Goal: Task Accomplishment & Management: Complete application form

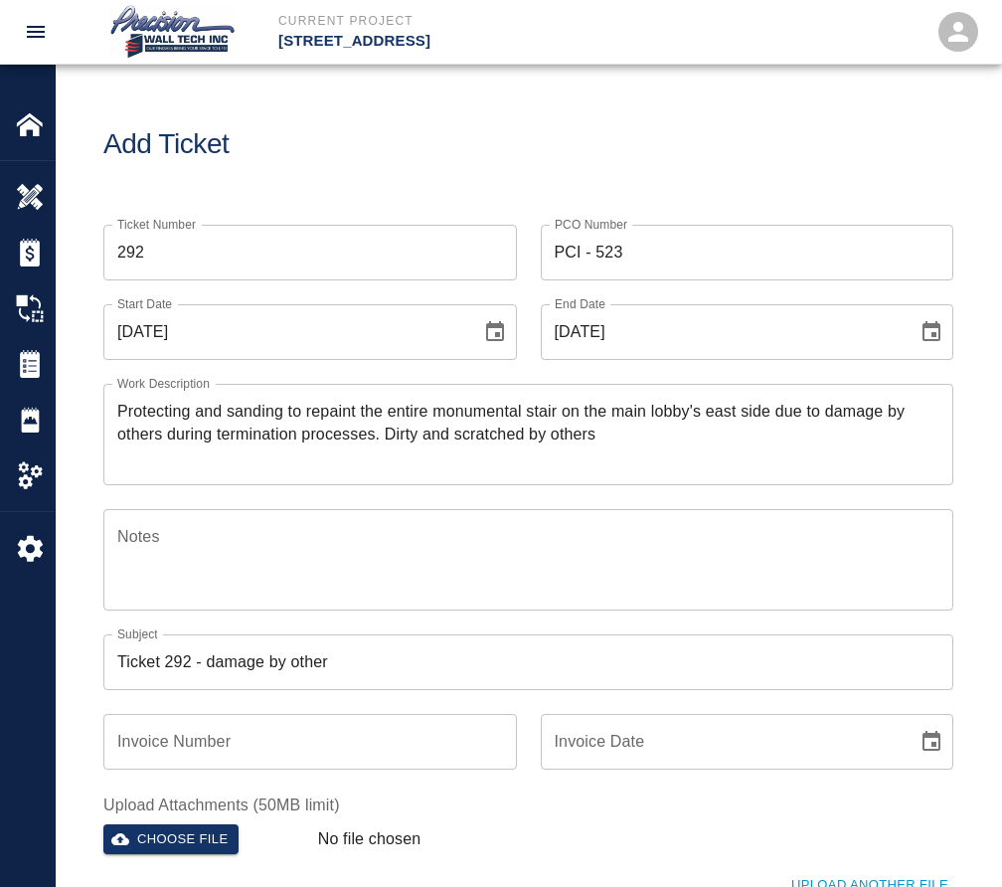
click at [564, 642] on input "Ticket 292 - damage by other" at bounding box center [528, 662] width 850 height 56
click at [519, 655] on input "Ticket 292 - damage by other" at bounding box center [528, 662] width 850 height 56
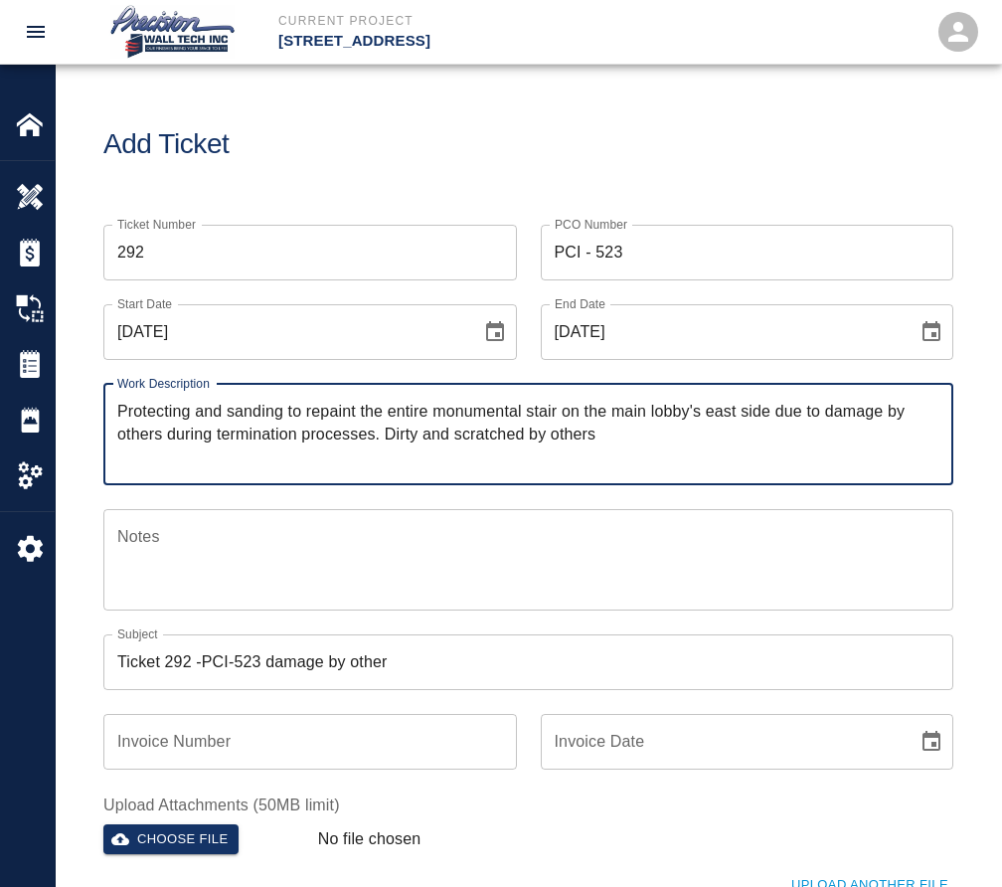
drag, startPoint x: 307, startPoint y: 413, endPoint x: 555, endPoint y: 411, distance: 247.6
click at [555, 411] on textarea "Protecting and sanding to repaint the entire monumental stair on the main lobby…" at bounding box center [528, 434] width 822 height 69
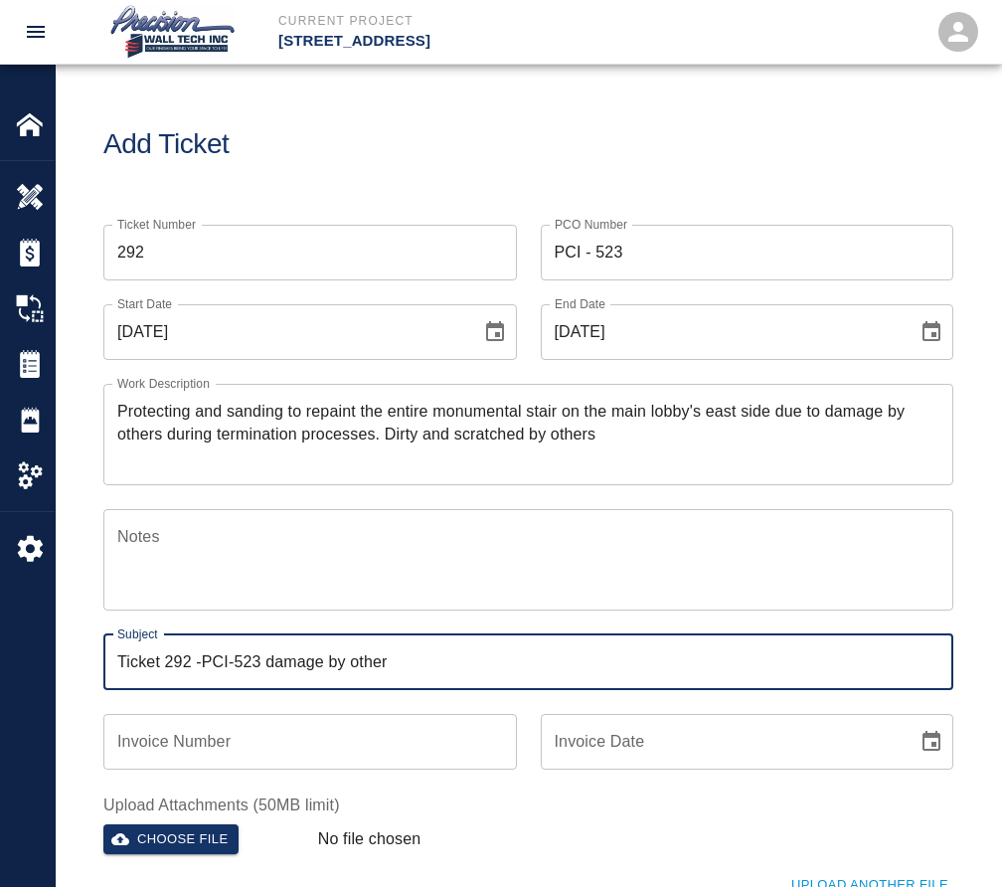
click at [497, 683] on input "Ticket 292 -PCI-523 damage by other" at bounding box center [528, 662] width 850 height 56
paste input "repaint the entire monumental stair"
click at [392, 672] on input "Ticket 292 -PCI-523 damage by other repaint the entire monumental stair" at bounding box center [528, 662] width 850 height 56
paste input "damage by other,"
click at [537, 659] on input "Ticket 292 -PCI-523 repaint the entire monumental stair Which was damaged by ot…" at bounding box center [528, 662] width 850 height 56
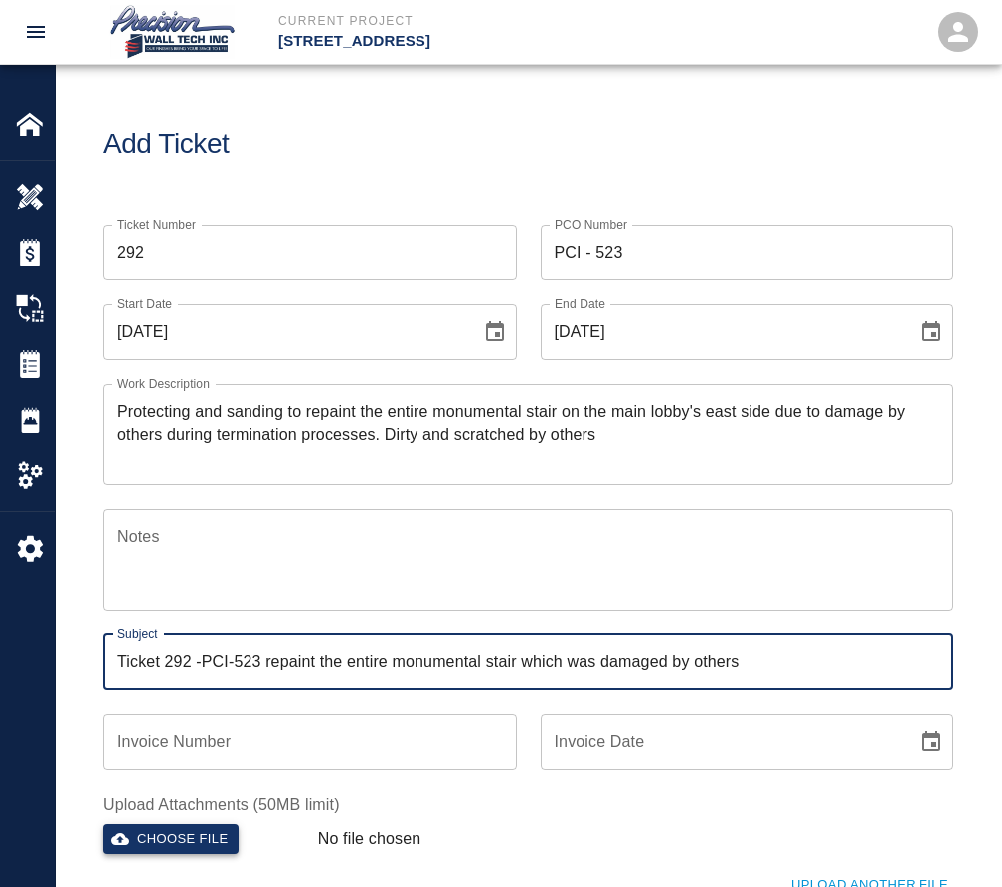
type input "Ticket 292 -PCI-523 repaint the entire monumental stair which was damaged by ot…"
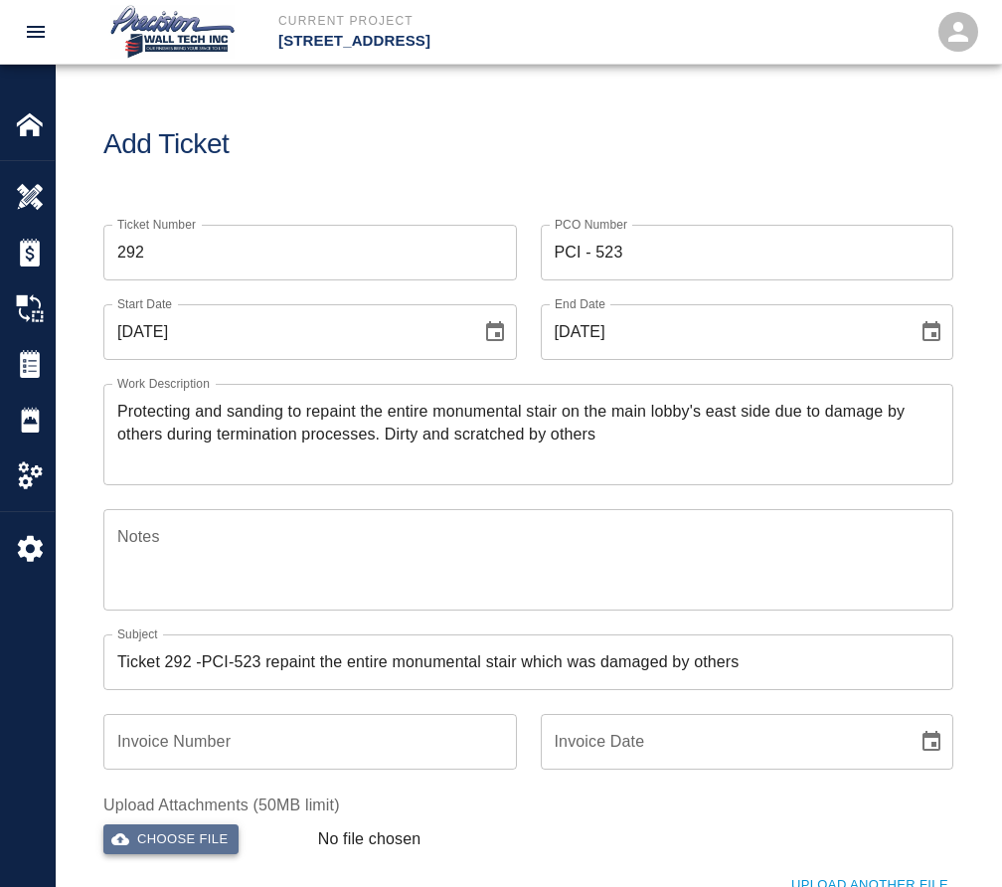
click at [229, 850] on button "Choose file" at bounding box center [170, 839] width 135 height 31
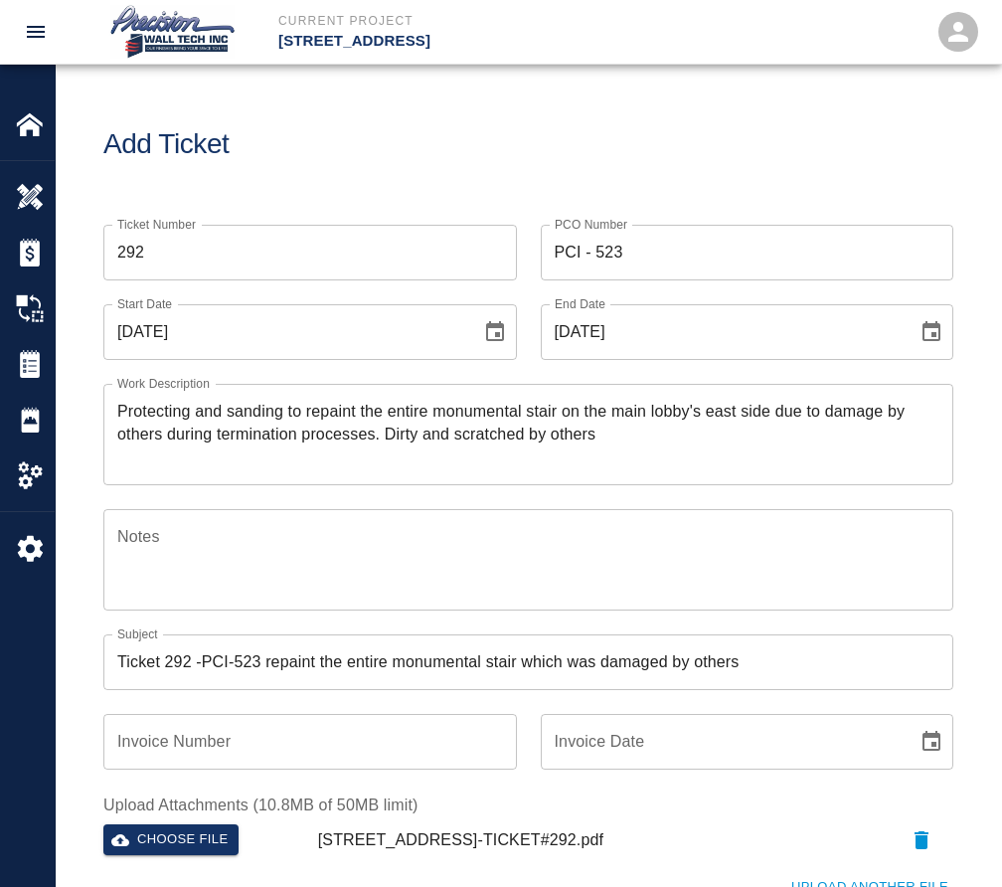
scroll to position [398, 0]
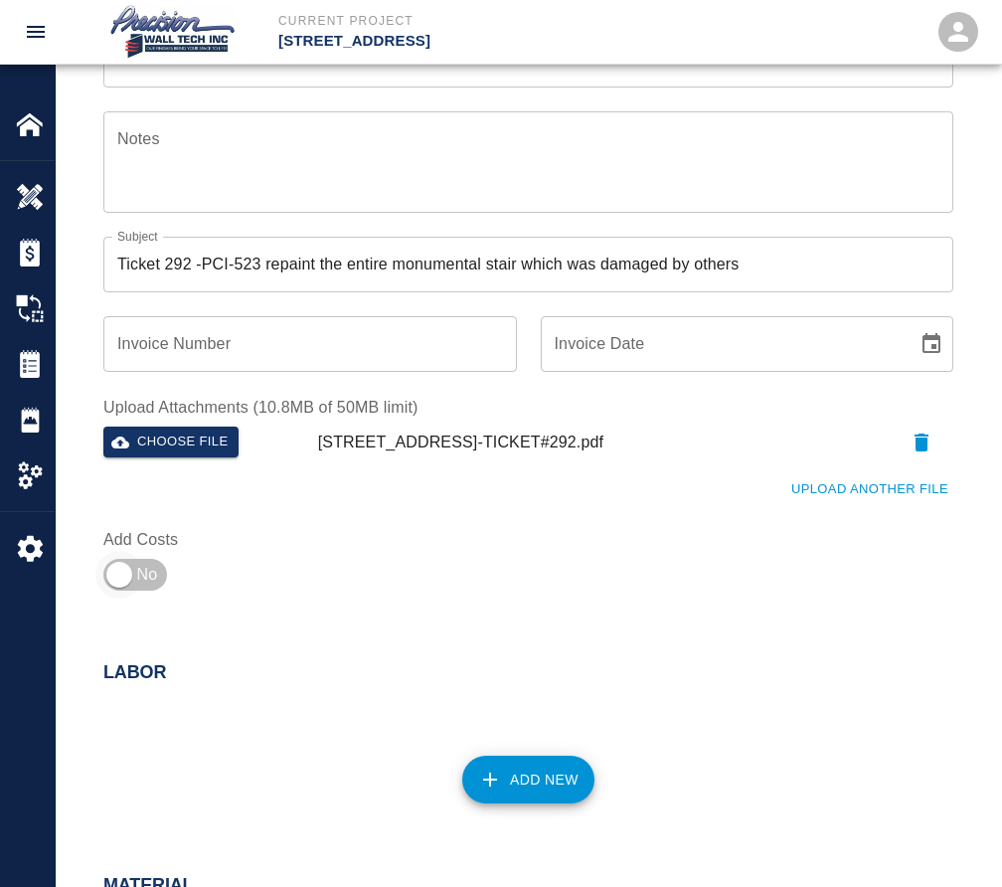
click at [127, 575] on input "checkbox" at bounding box center [119, 575] width 143 height 48
checkbox input "true"
click at [525, 768] on button "Add New" at bounding box center [528, 780] width 132 height 48
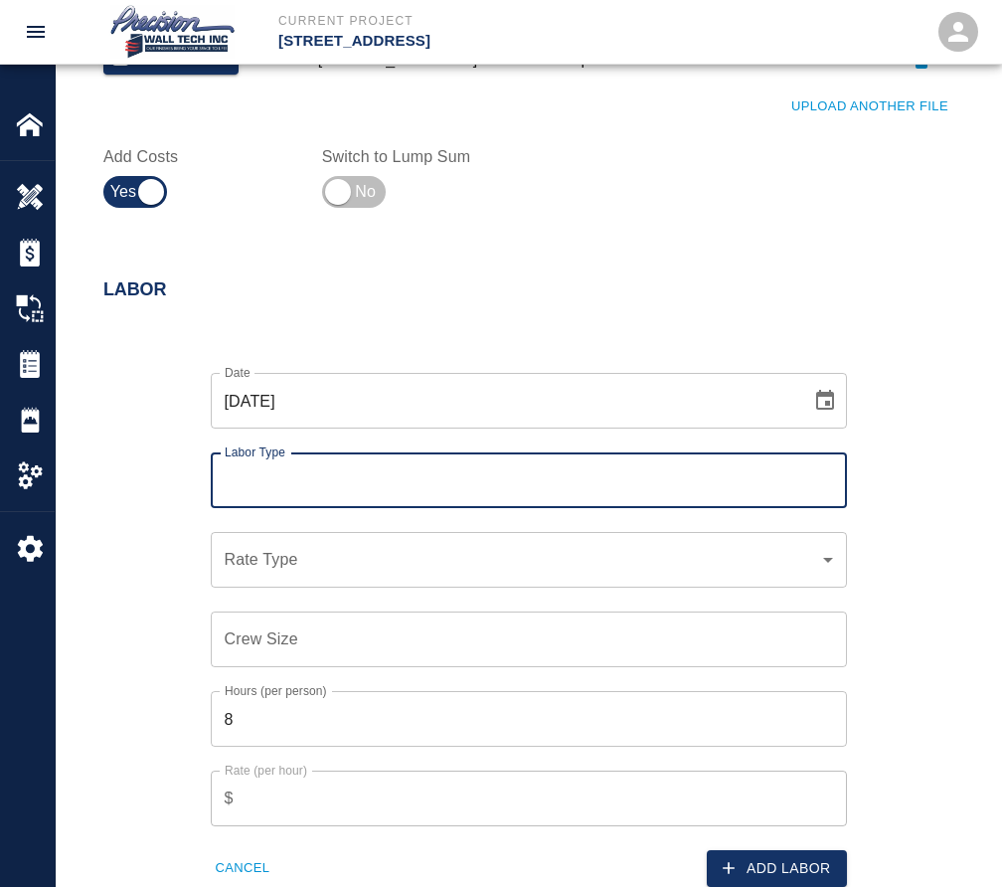
scroll to position [795, 0]
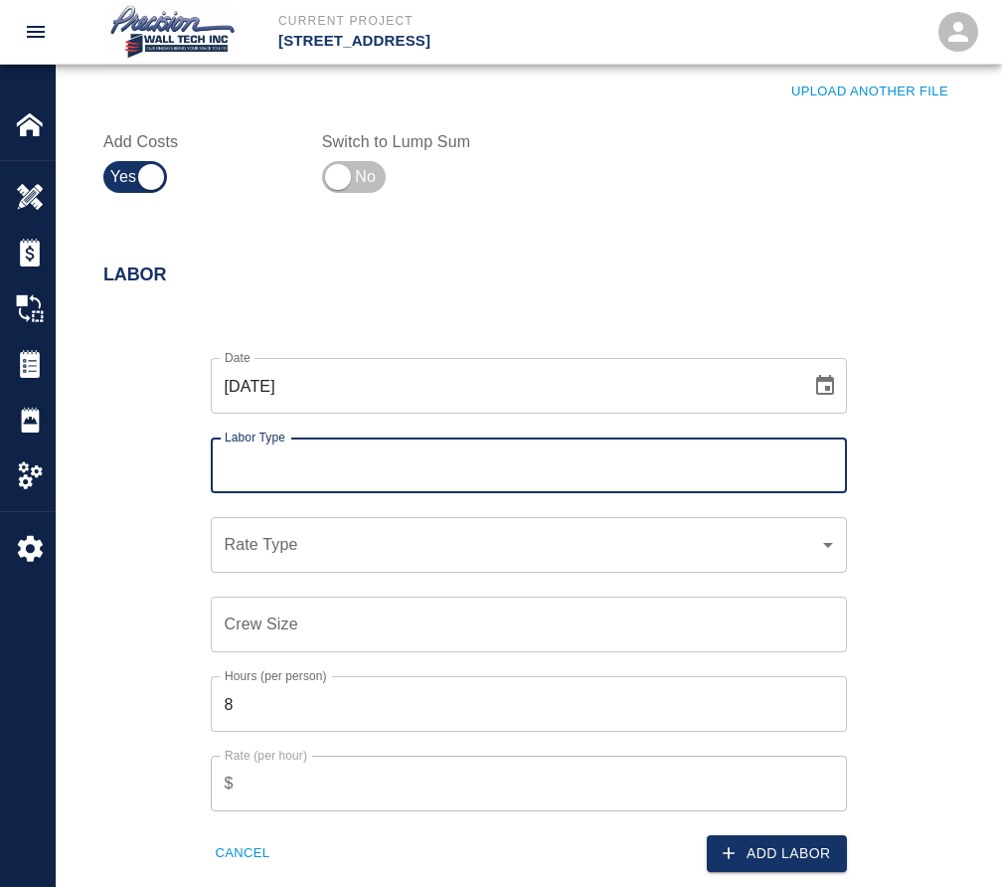
click at [357, 454] on input "Labor Type" at bounding box center [529, 465] width 618 height 38
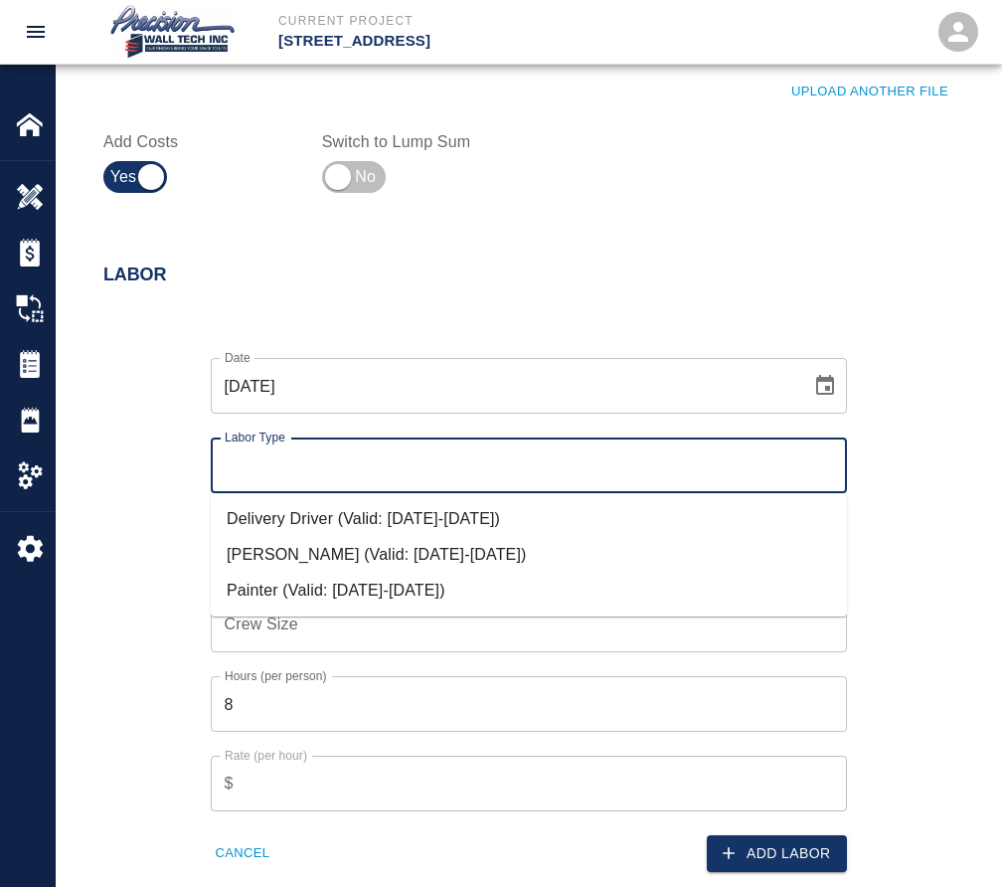
click at [352, 582] on li "Painter (Valid: [DATE]-[DATE])" at bounding box center [529, 591] width 636 height 36
type input "Painter"
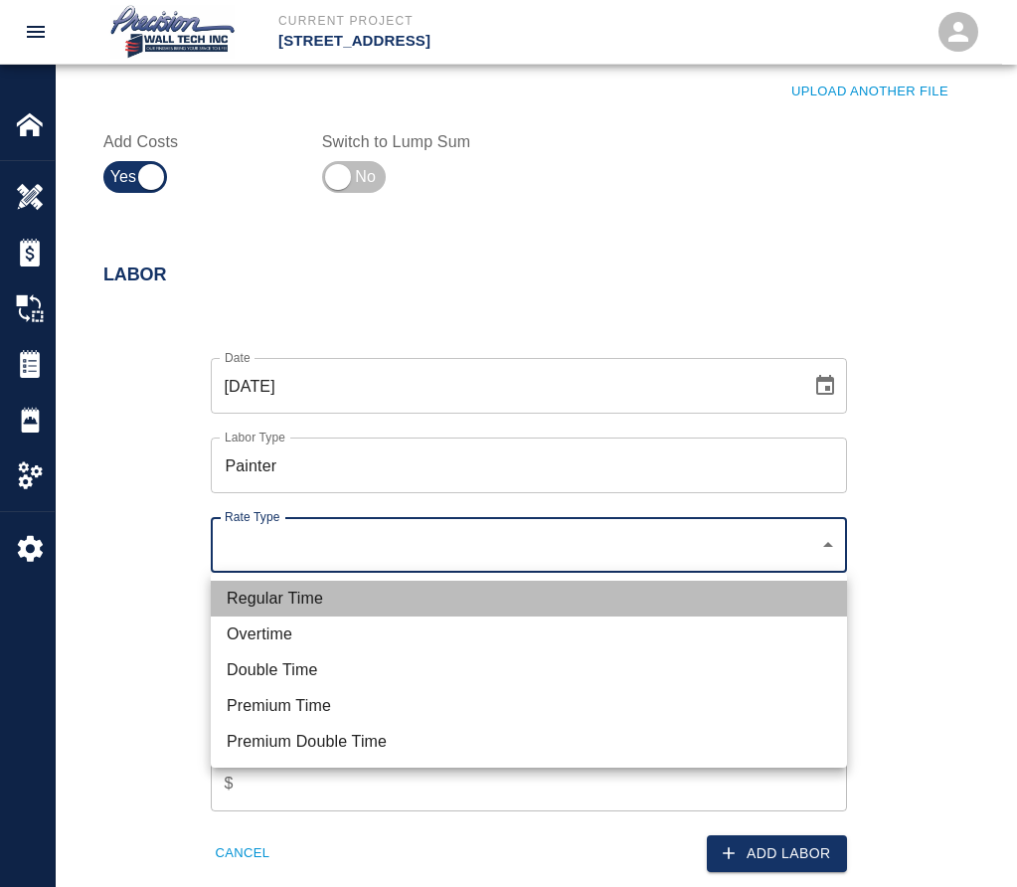
click at [363, 590] on li "Regular Time" at bounding box center [529, 599] width 636 height 36
type input "rate_rt"
type input "75.00"
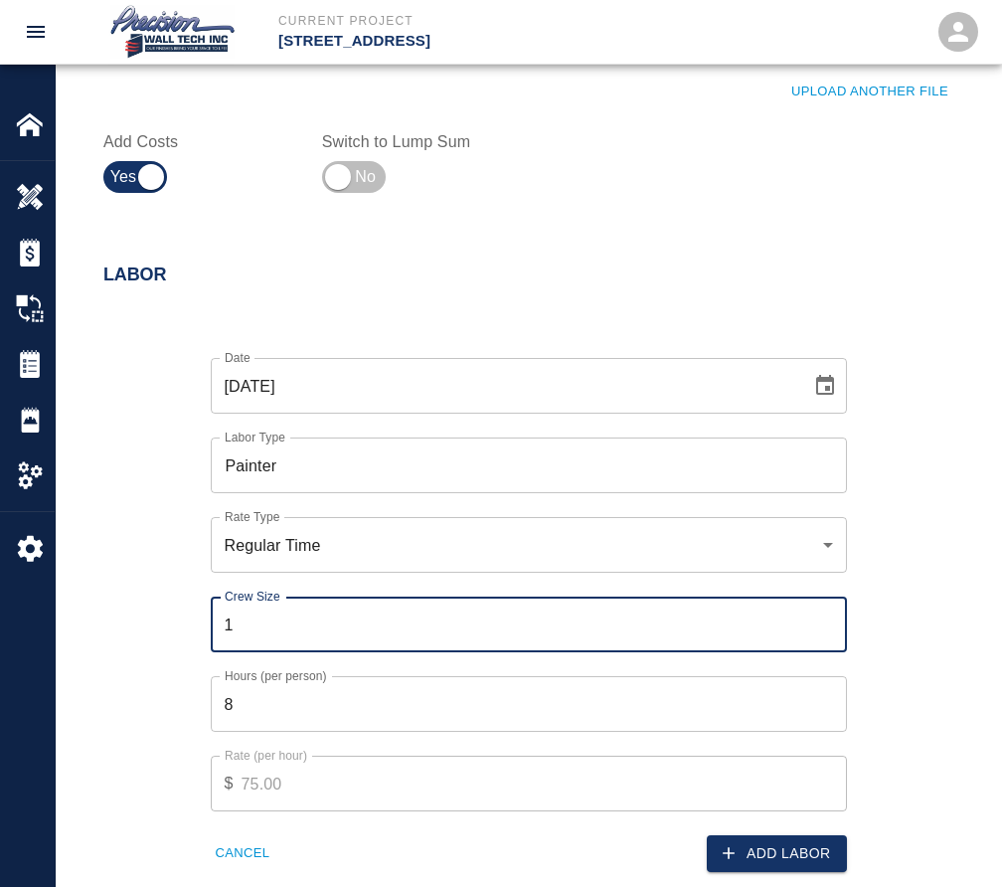
click at [827, 619] on input "1" at bounding box center [529, 625] width 636 height 56
click at [827, 619] on input "2" at bounding box center [529, 625] width 636 height 56
type input "3"
click at [827, 619] on input "3" at bounding box center [529, 625] width 636 height 56
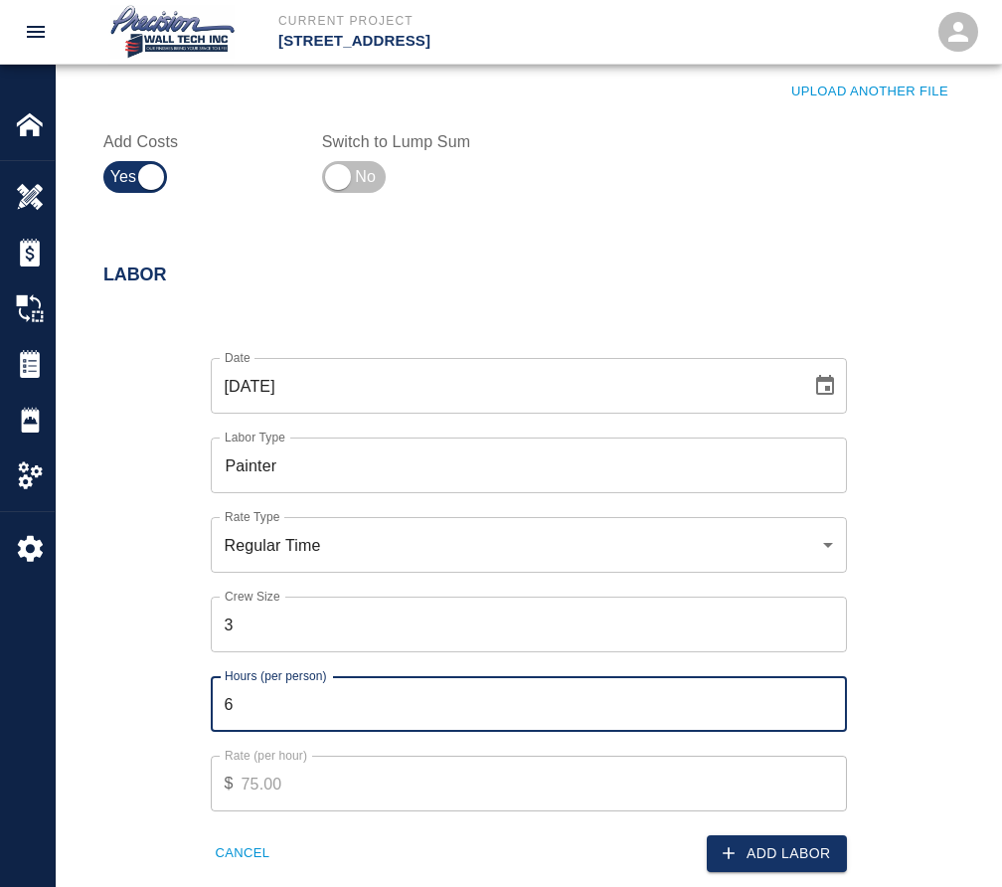
type input "6"
click at [826, 711] on input "6" at bounding box center [529, 704] width 636 height 56
click at [800, 838] on button "Add Labor" at bounding box center [777, 853] width 140 height 37
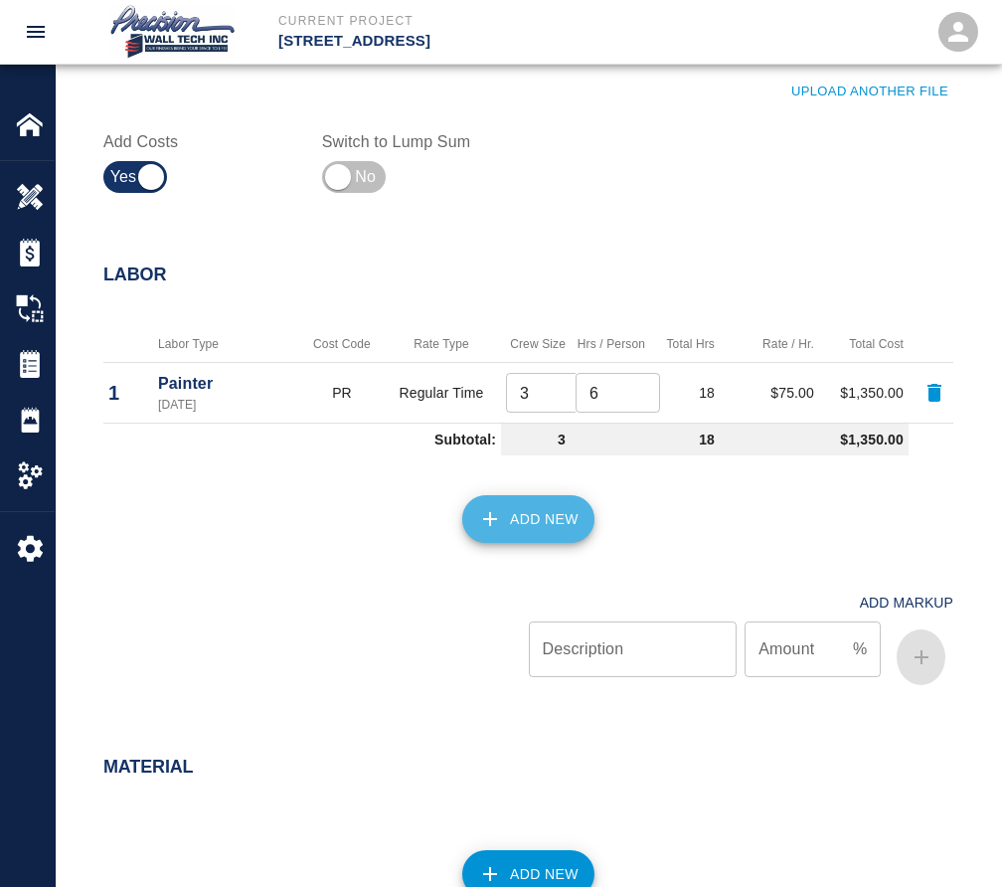
click at [487, 531] on icon "button" at bounding box center [490, 519] width 24 height 24
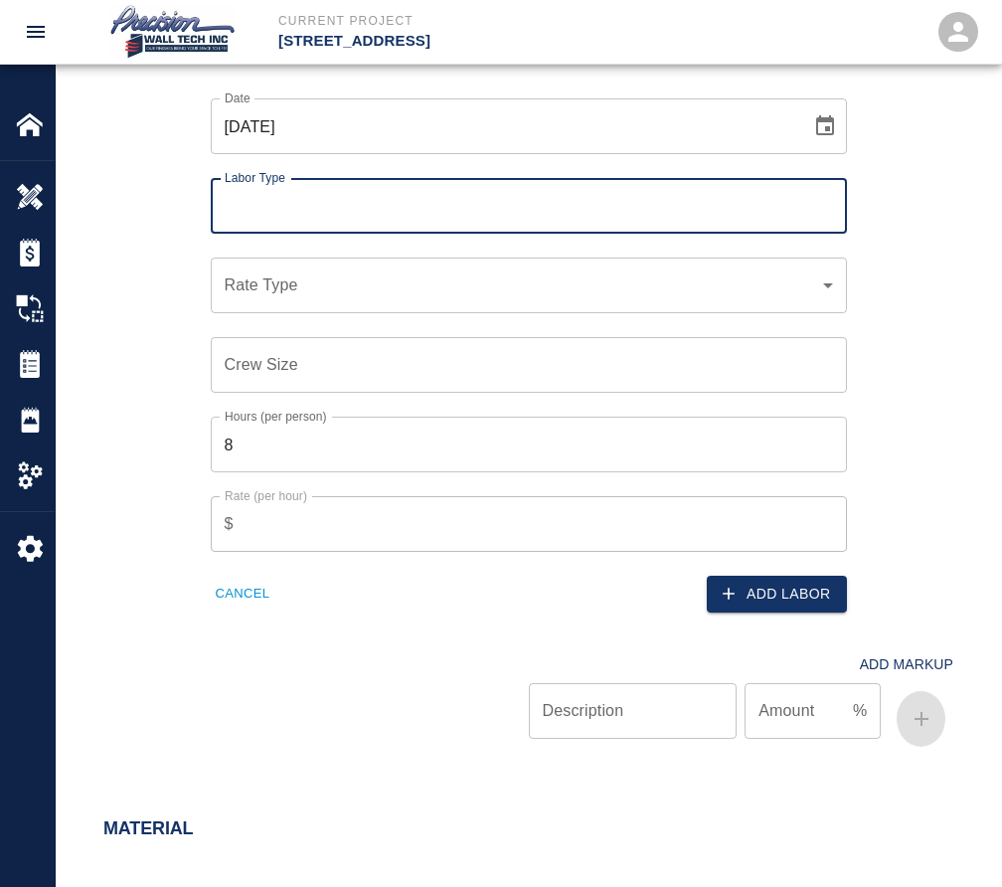
scroll to position [1193, 0]
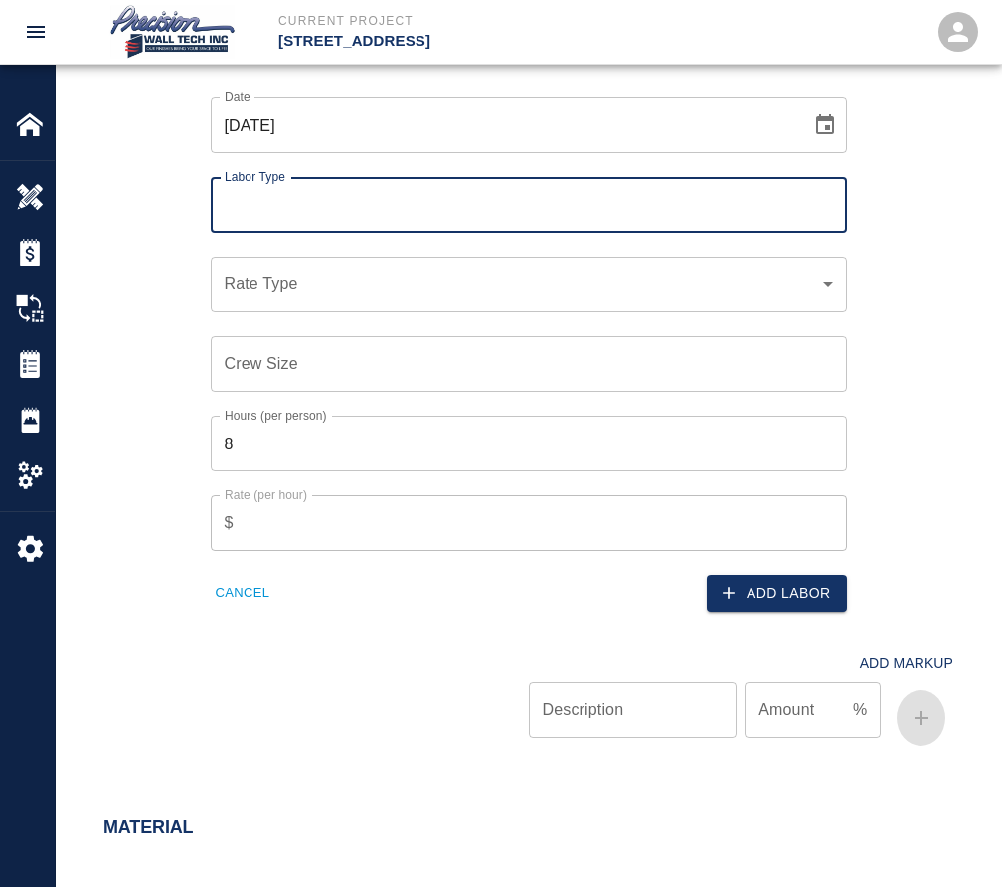
click at [327, 224] on input "Labor Type" at bounding box center [529, 205] width 618 height 38
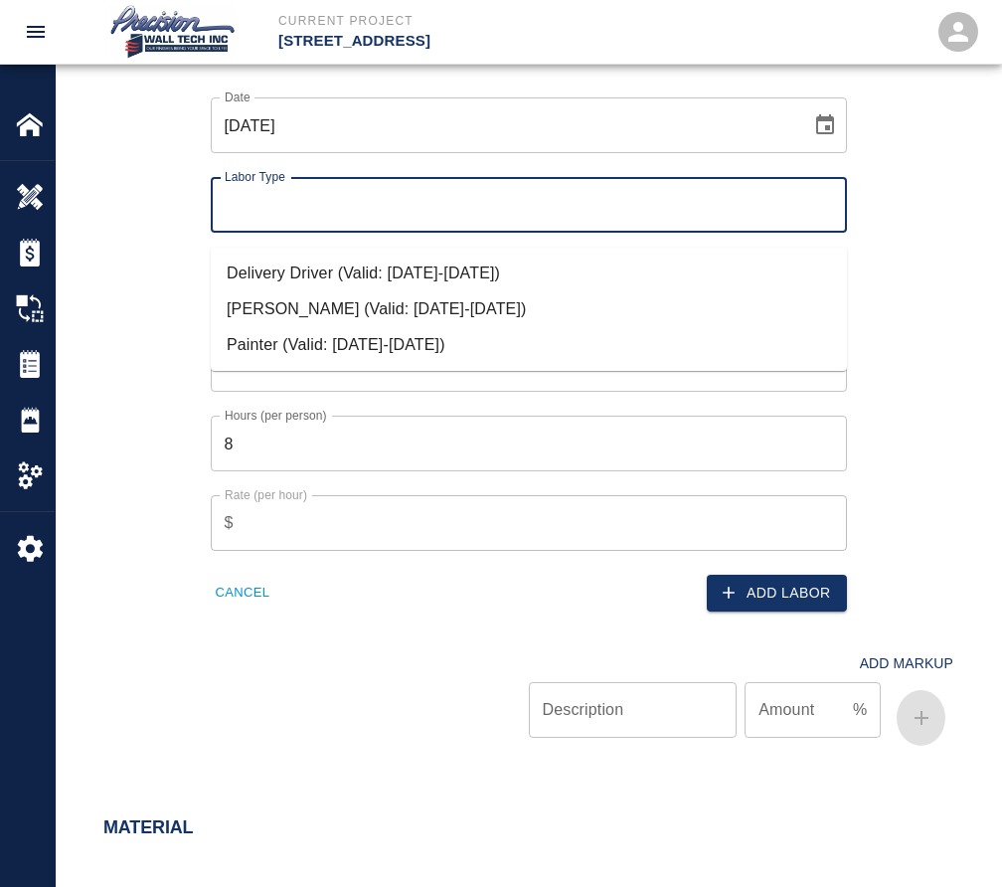
click at [257, 602] on button "Cancel" at bounding box center [243, 593] width 65 height 31
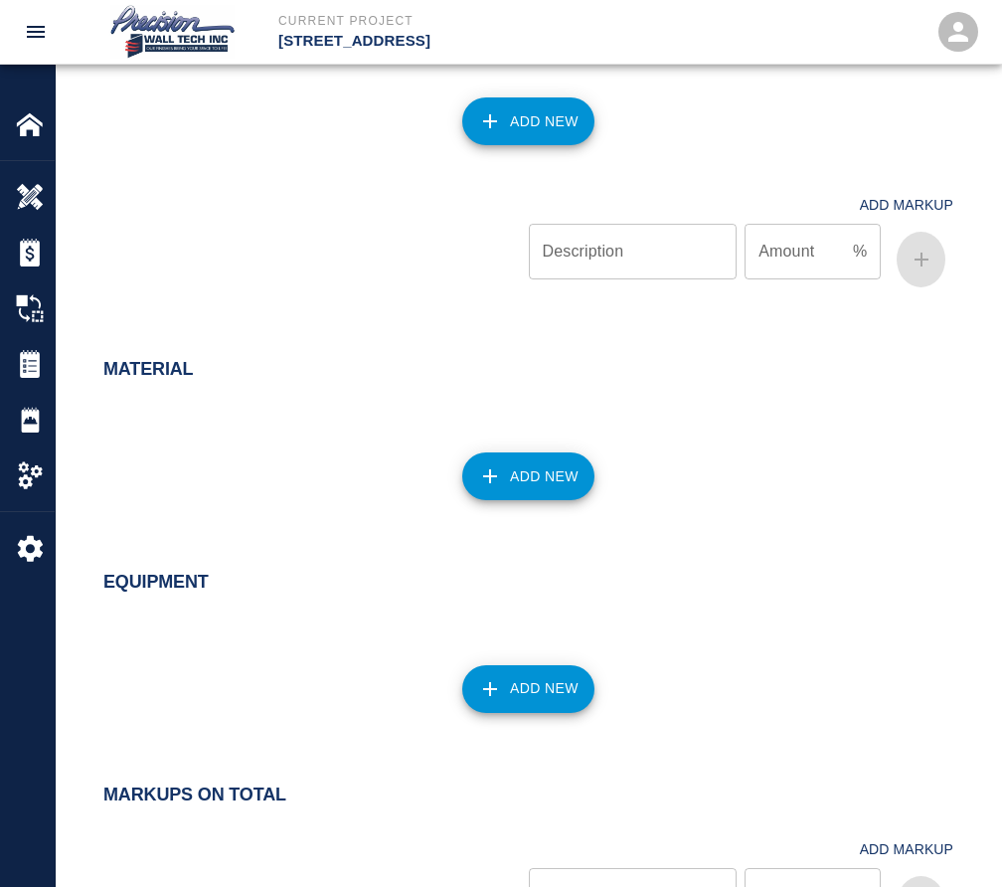
click at [538, 537] on div "Material Add New" at bounding box center [529, 437] width 946 height 237
click at [543, 500] on button "Add New" at bounding box center [528, 476] width 132 height 48
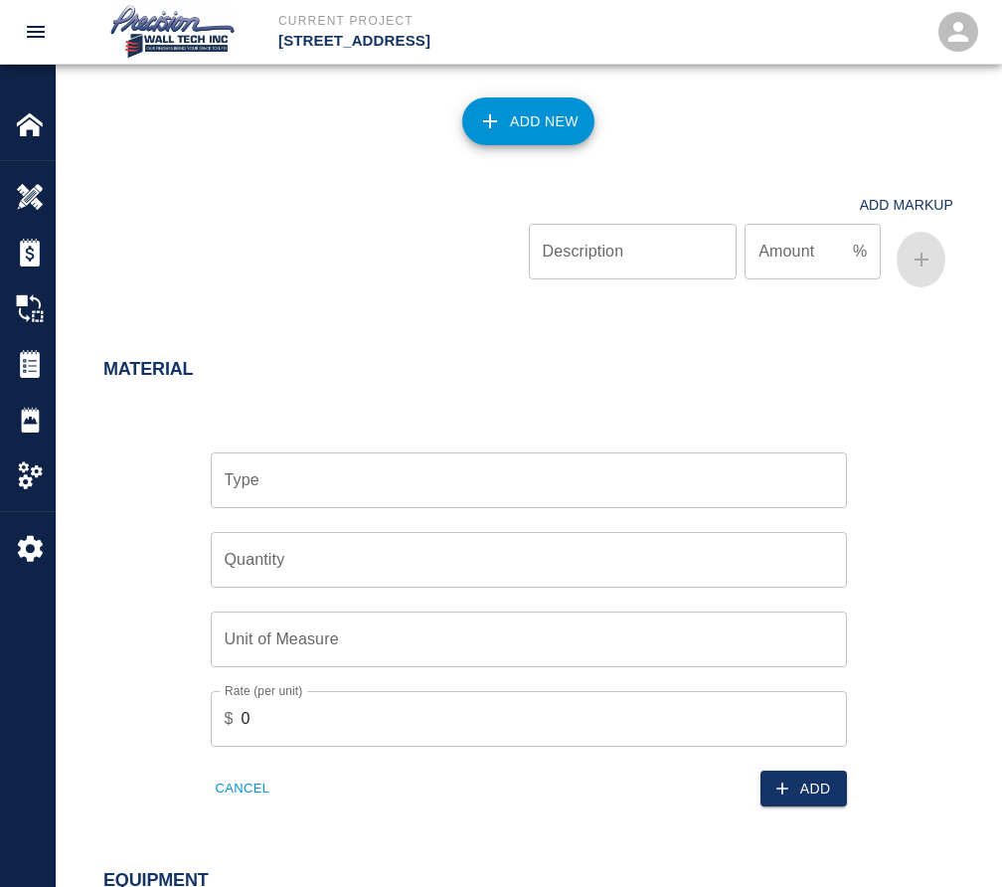
click at [542, 499] on input "Type" at bounding box center [529, 480] width 618 height 38
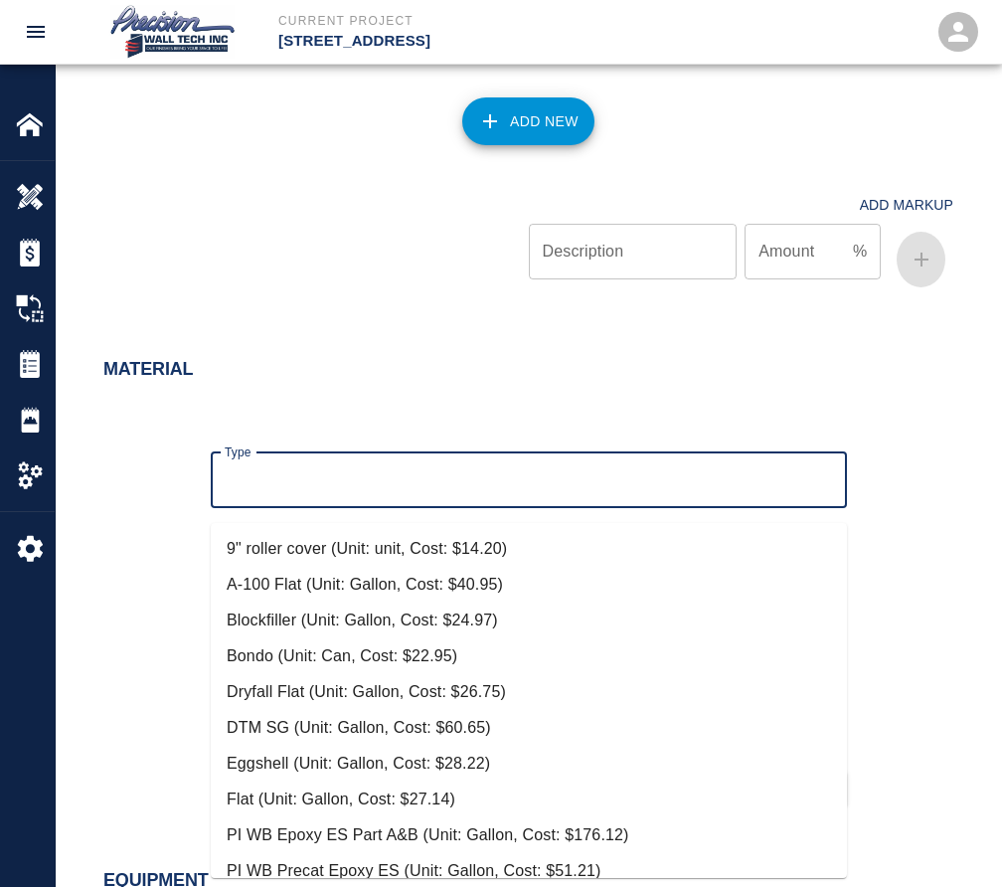
scroll to position [107, 0]
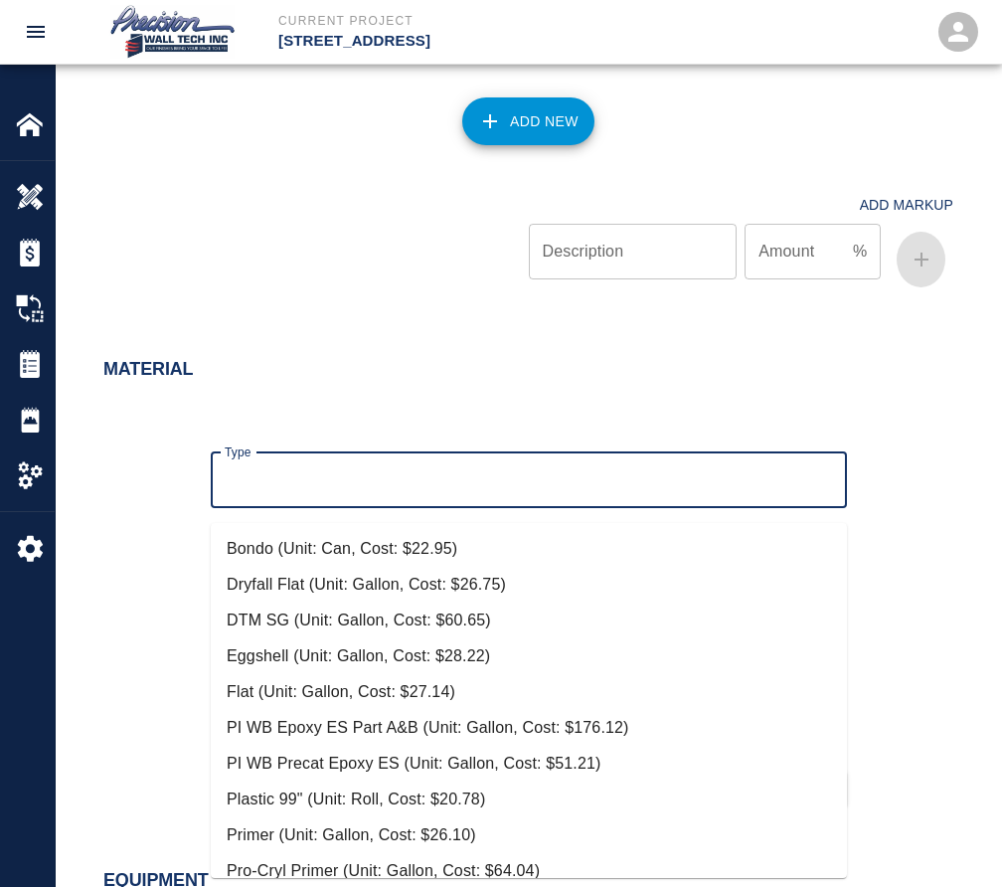
click at [326, 664] on li "Eggshell (Unit: Gallon, Cost: $28.22)" at bounding box center [529, 656] width 636 height 36
type input "Eggshell (Unit: Gallon, Cost: $28.22)"
type input "Gallon"
type input "28.22"
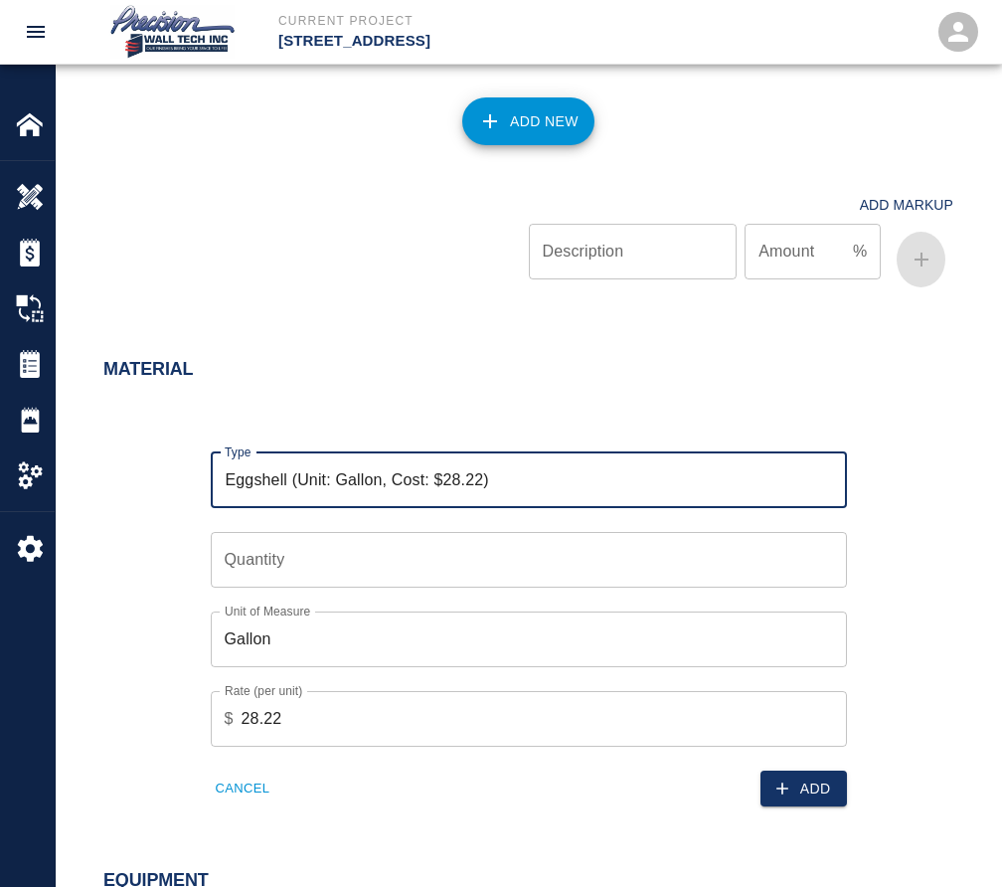
click at [322, 554] on input "Quantity" at bounding box center [529, 560] width 636 height 56
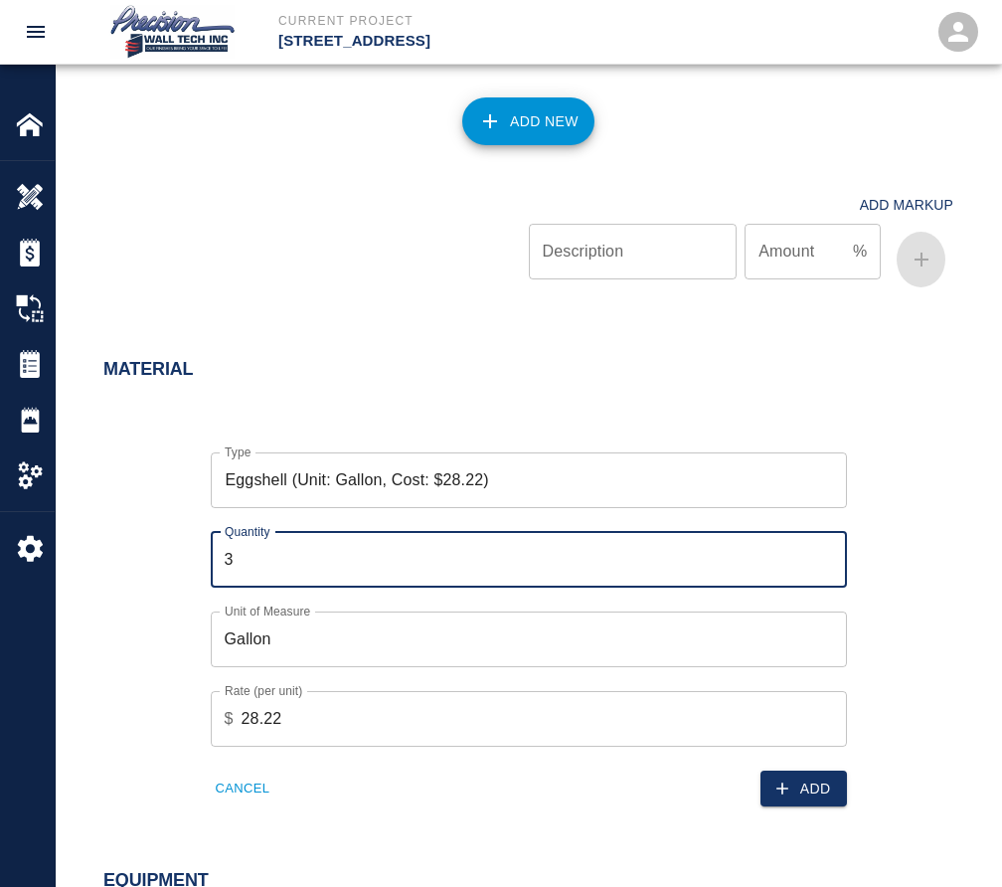
drag, startPoint x: 350, startPoint y: 573, endPoint x: 81, endPoint y: 557, distance: 269.9
click at [108, 553] on div "Type Eggshell (Unit: Gallon, Cost: $28.22) Type Quantity 3 Quantity Unit of Mea…" at bounding box center [517, 614] width 874 height 387
type input "2"
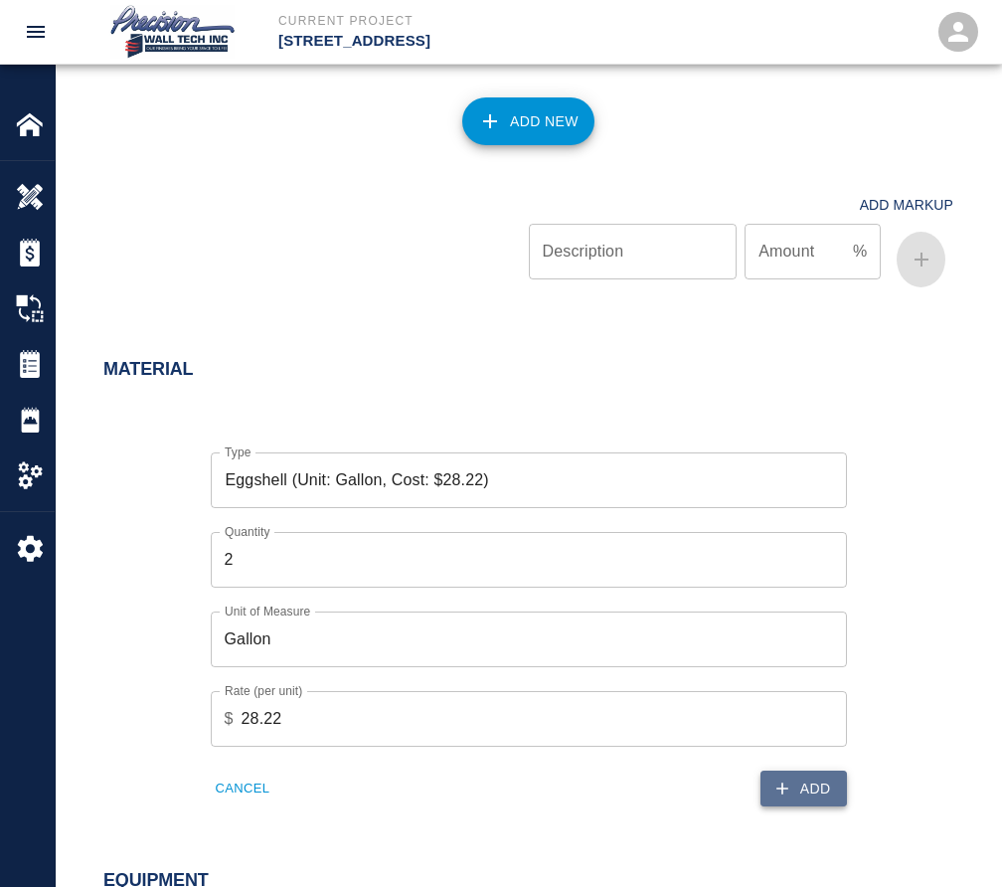
click at [839, 807] on button "Add" at bounding box center [804, 789] width 87 height 37
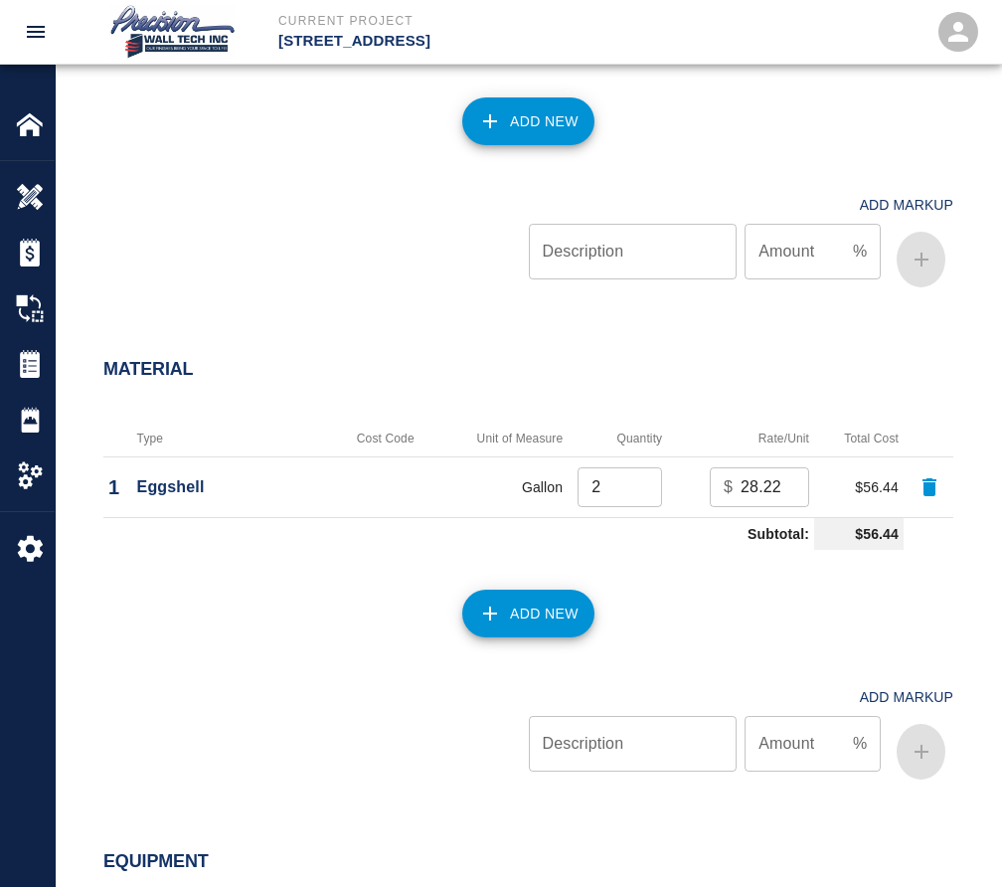
click at [504, 627] on button "Add New" at bounding box center [528, 614] width 132 height 48
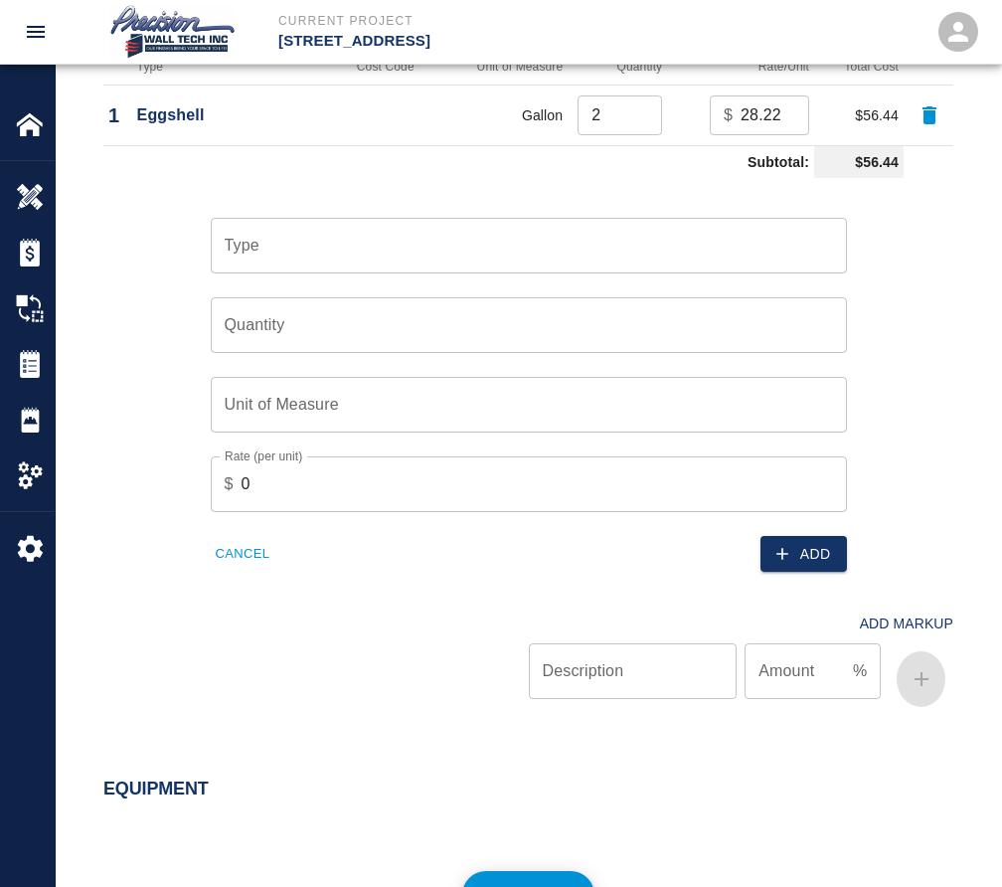
scroll to position [1591, 0]
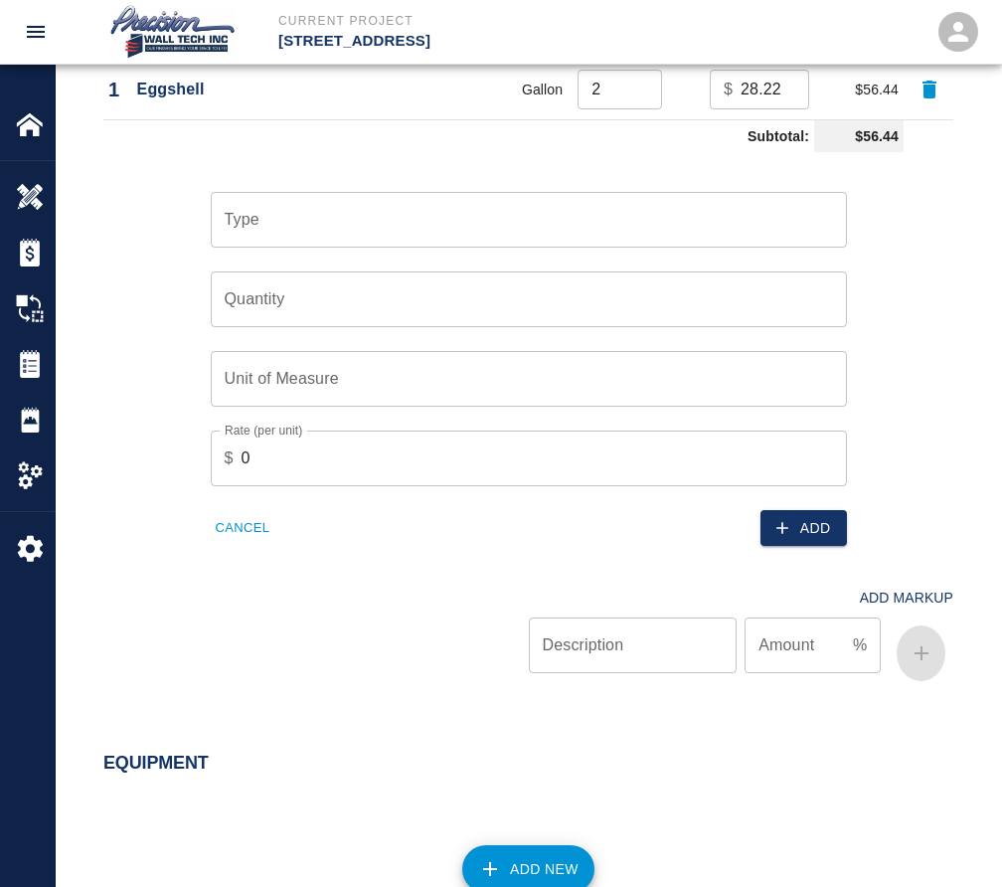
click at [264, 248] on div "Type" at bounding box center [529, 220] width 636 height 56
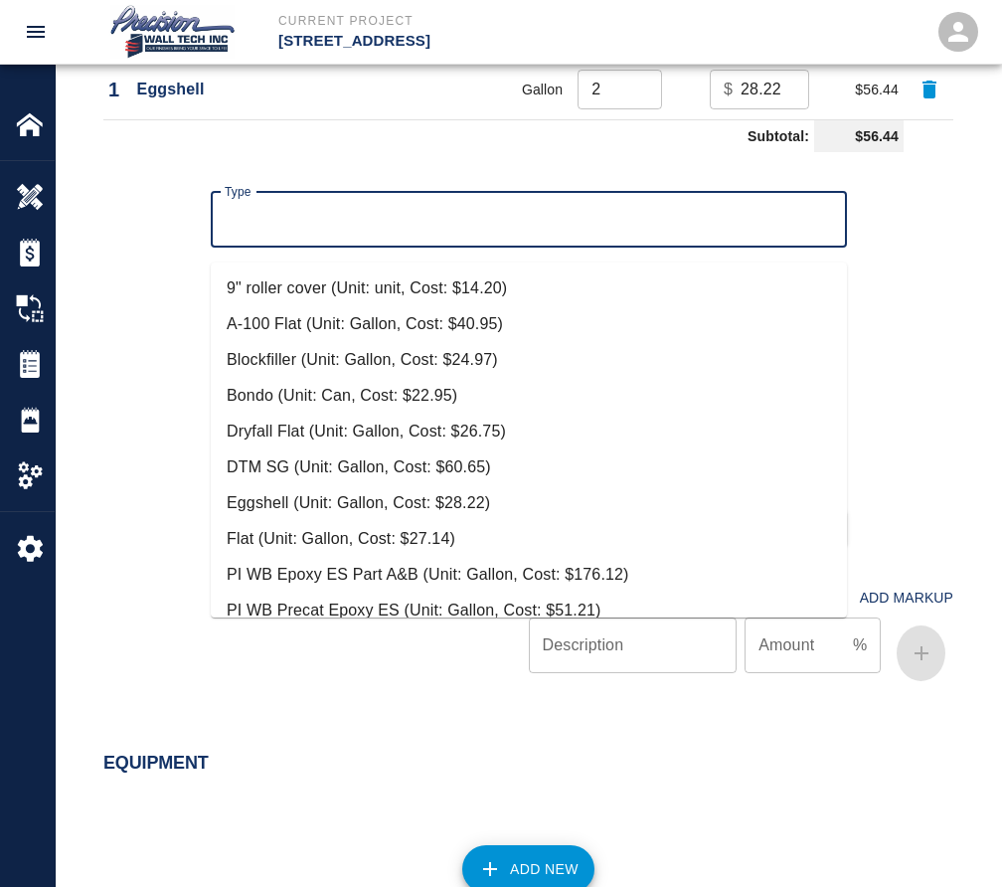
click at [447, 224] on input "Type" at bounding box center [529, 220] width 618 height 38
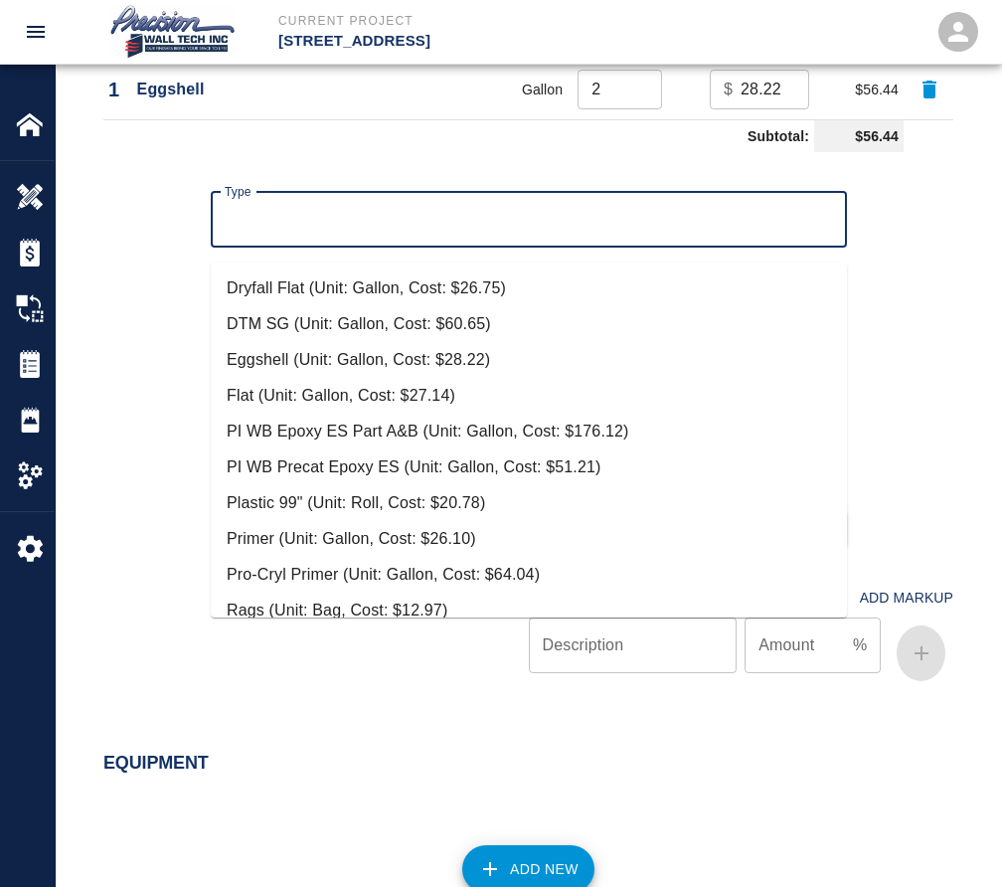
click at [370, 493] on li "Plastic 99" (Unit: Roll, Cost: $20.78)" at bounding box center [529, 503] width 636 height 36
type input "Plastic 99" (Unit: Roll, Cost: $20.78)"
type input "Roll"
type input "20.78"
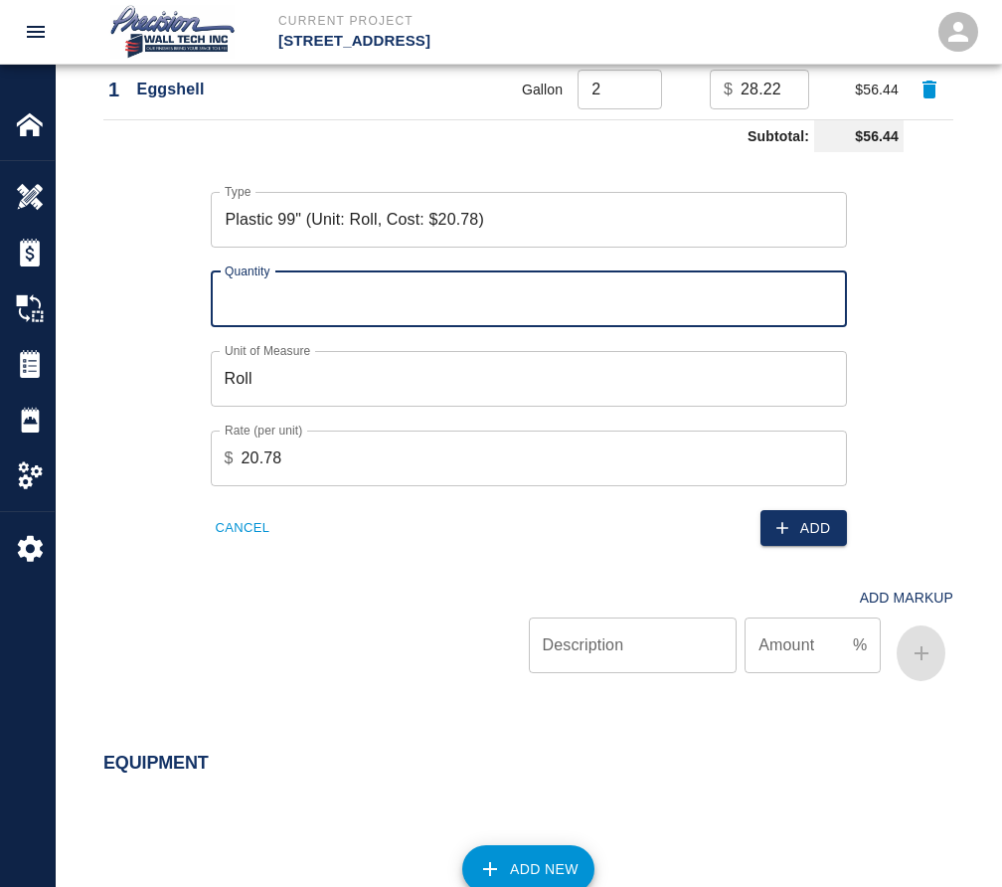
click at [357, 327] on input "Quantity" at bounding box center [529, 299] width 636 height 56
type input "3"
click at [777, 538] on icon "button" at bounding box center [783, 528] width 20 height 20
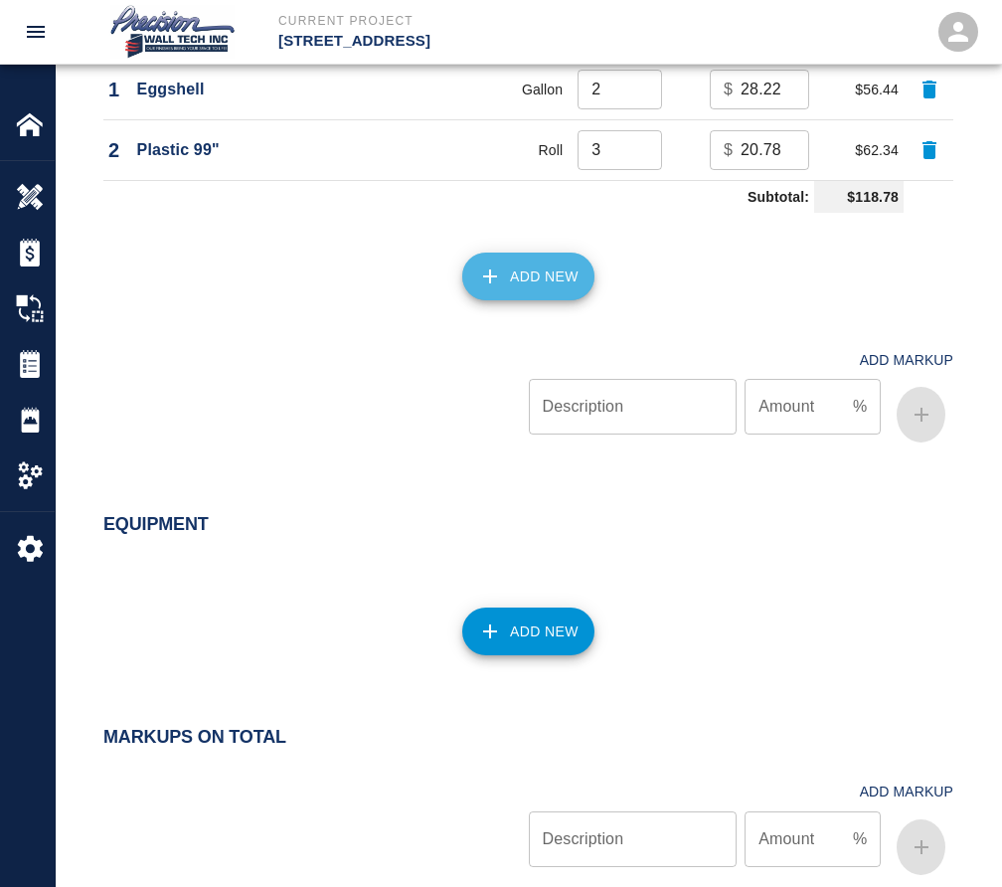
click at [509, 292] on button "Add New" at bounding box center [528, 277] width 132 height 48
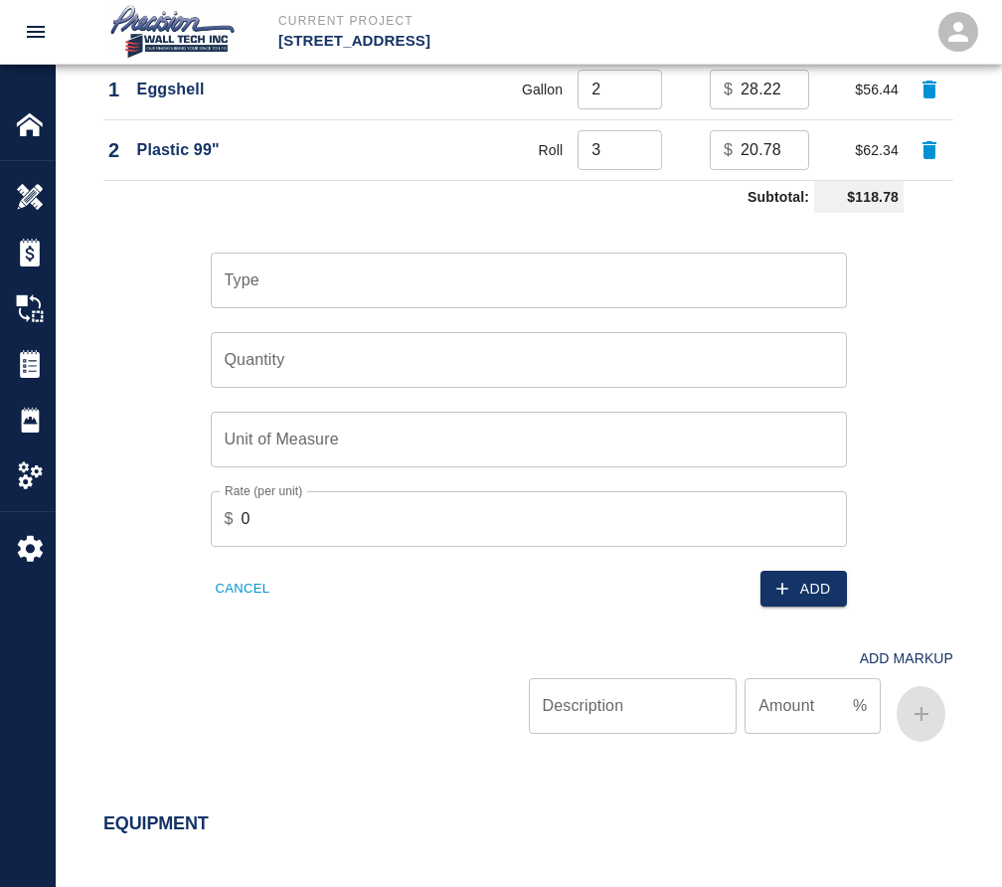
click at [482, 299] on input "Type" at bounding box center [529, 280] width 618 height 38
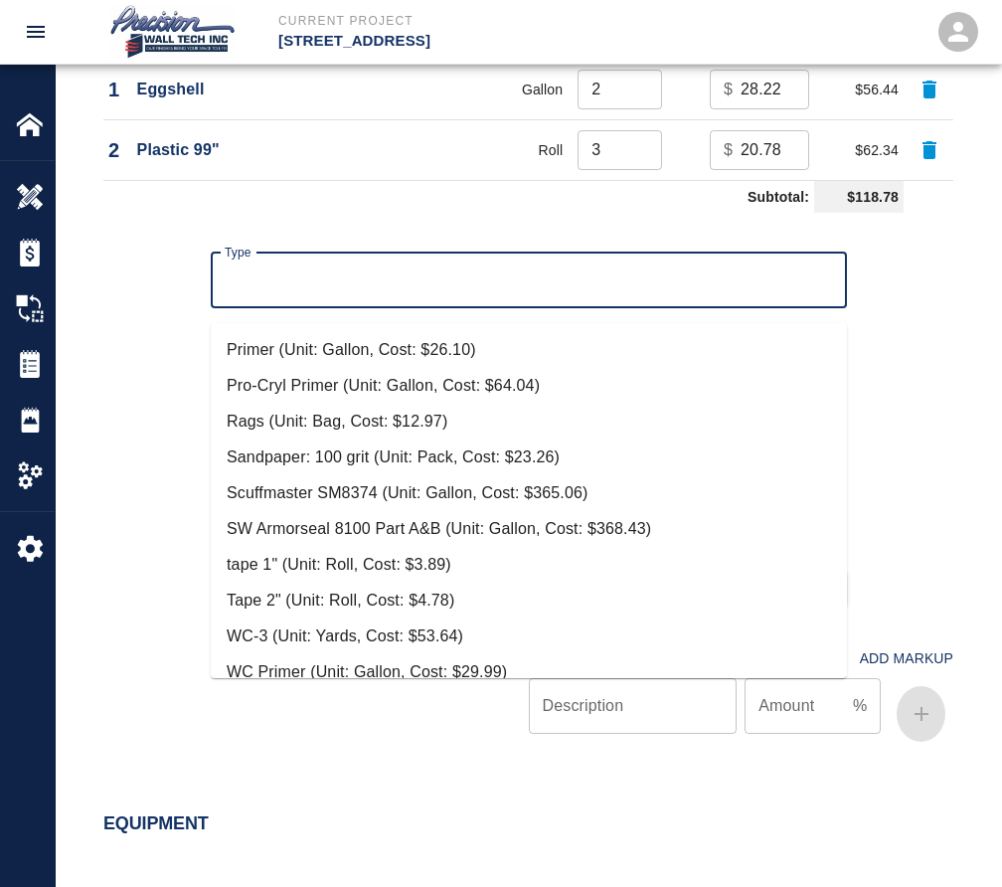
scroll to position [413, 0]
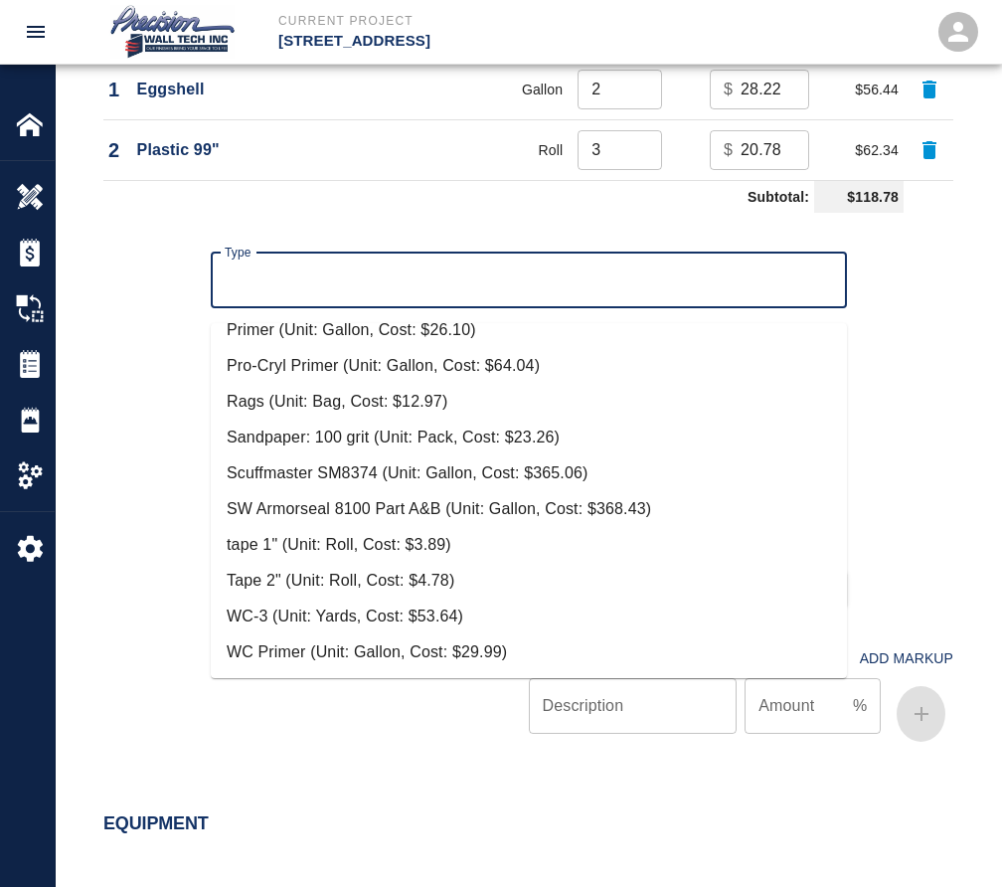
click at [341, 577] on li "Tape 2" (Unit: Roll, Cost: $4.78)" at bounding box center [529, 581] width 636 height 36
type input "Tape 2" (Unit: Roll, Cost: $4.78)"
type input "Roll"
type input "4.78"
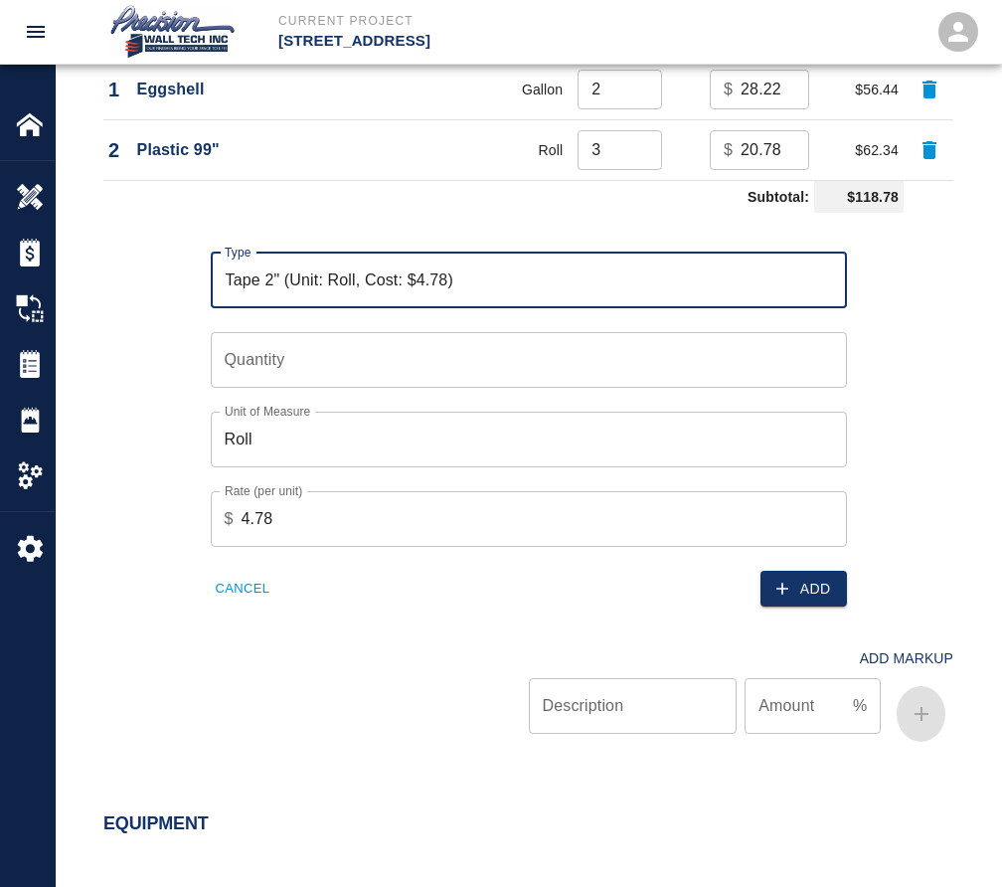
click at [402, 388] on input "Quantity" at bounding box center [529, 360] width 636 height 56
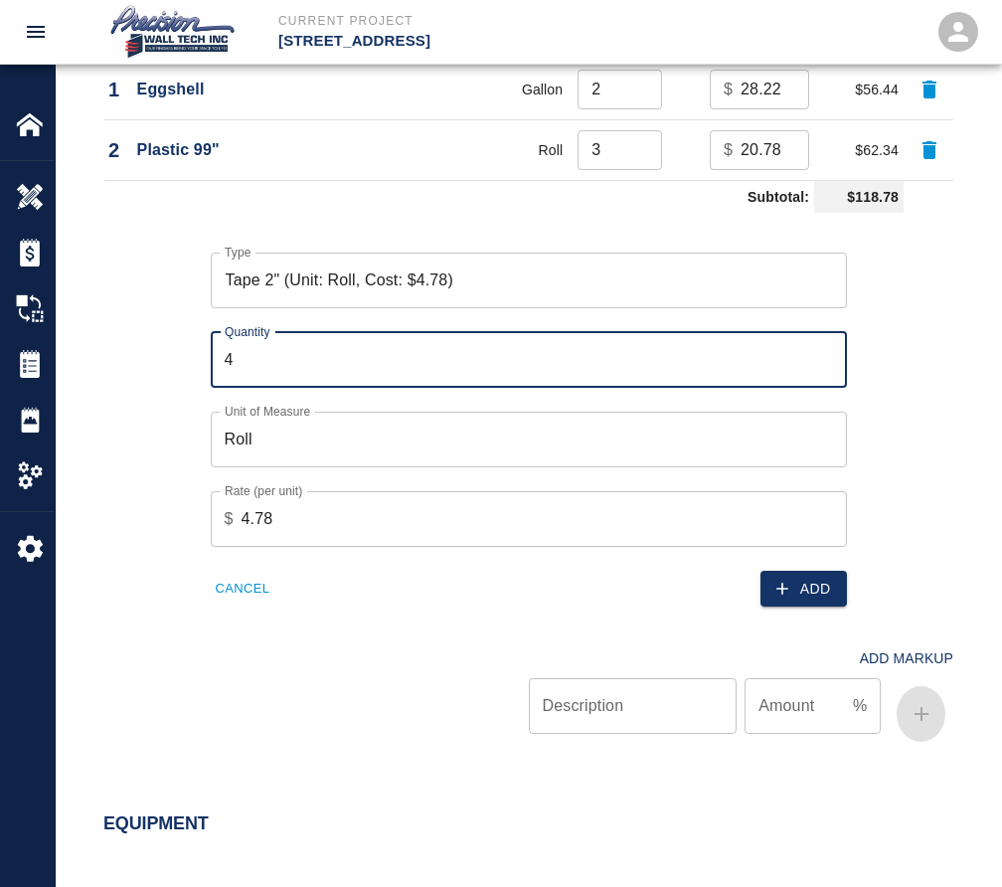
type input "4"
click at [824, 370] on input "4" at bounding box center [529, 360] width 636 height 56
click at [828, 594] on button "Add" at bounding box center [804, 589] width 87 height 37
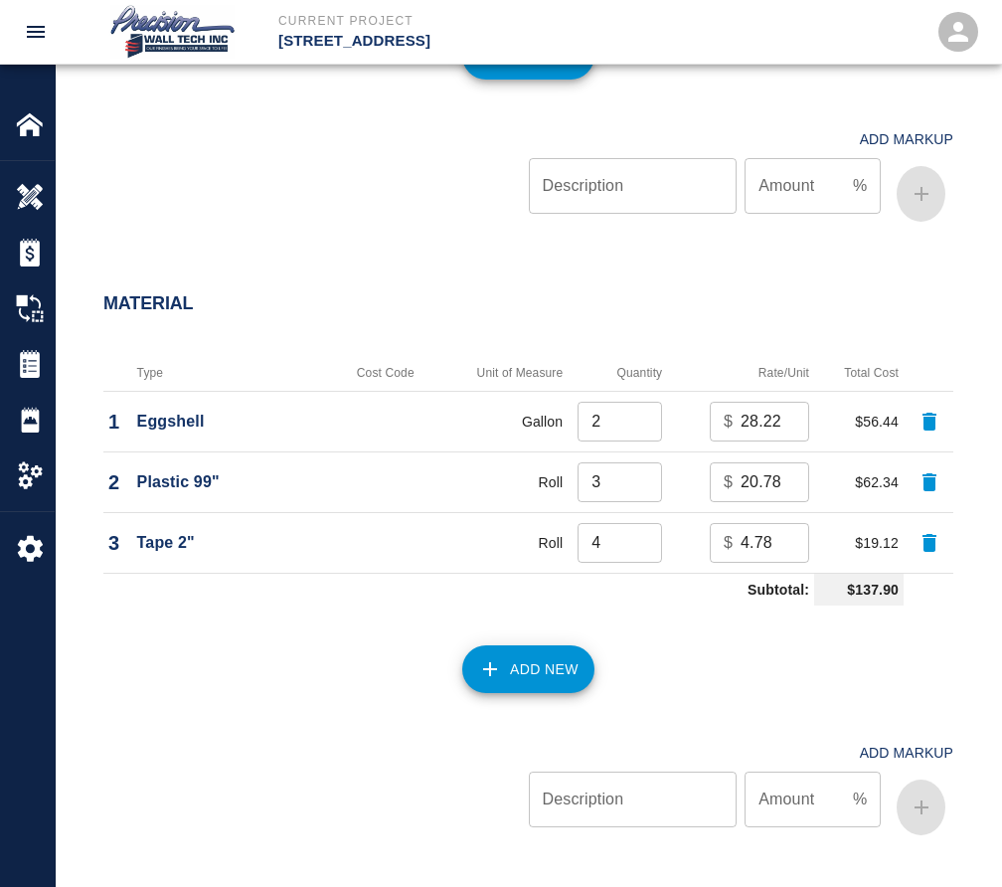
scroll to position [1913, 0]
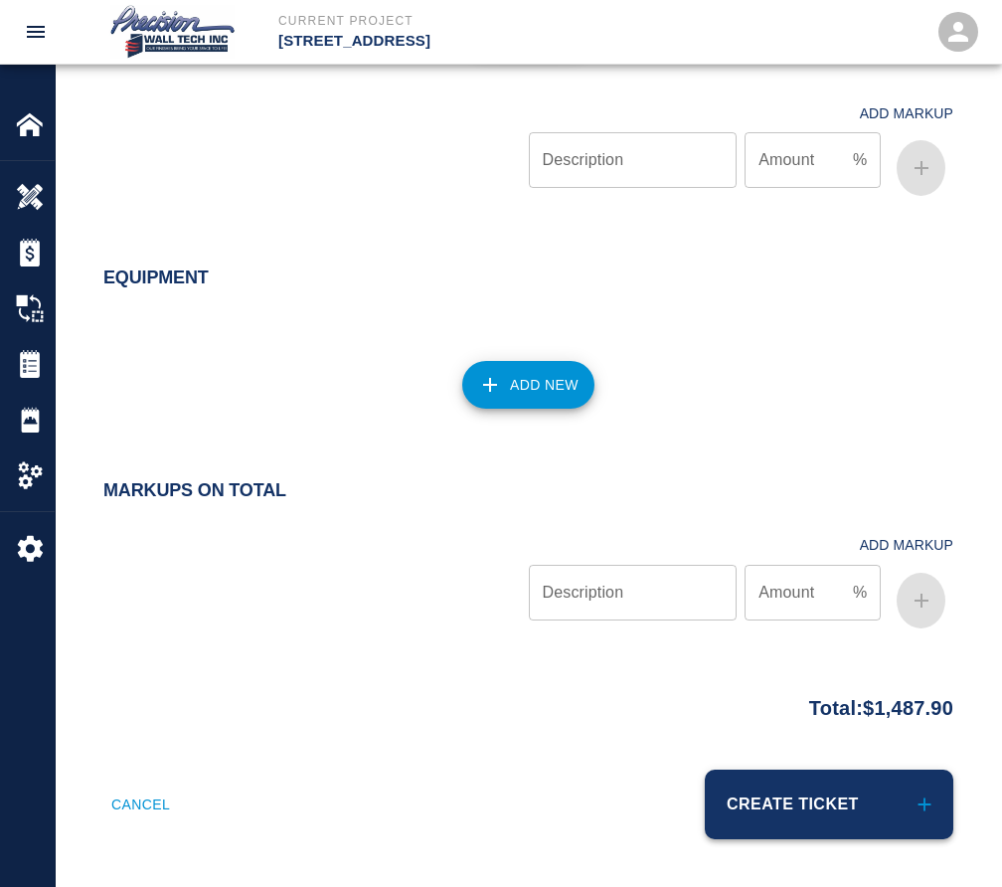
click at [753, 788] on button "Create Ticket" at bounding box center [829, 805] width 249 height 70
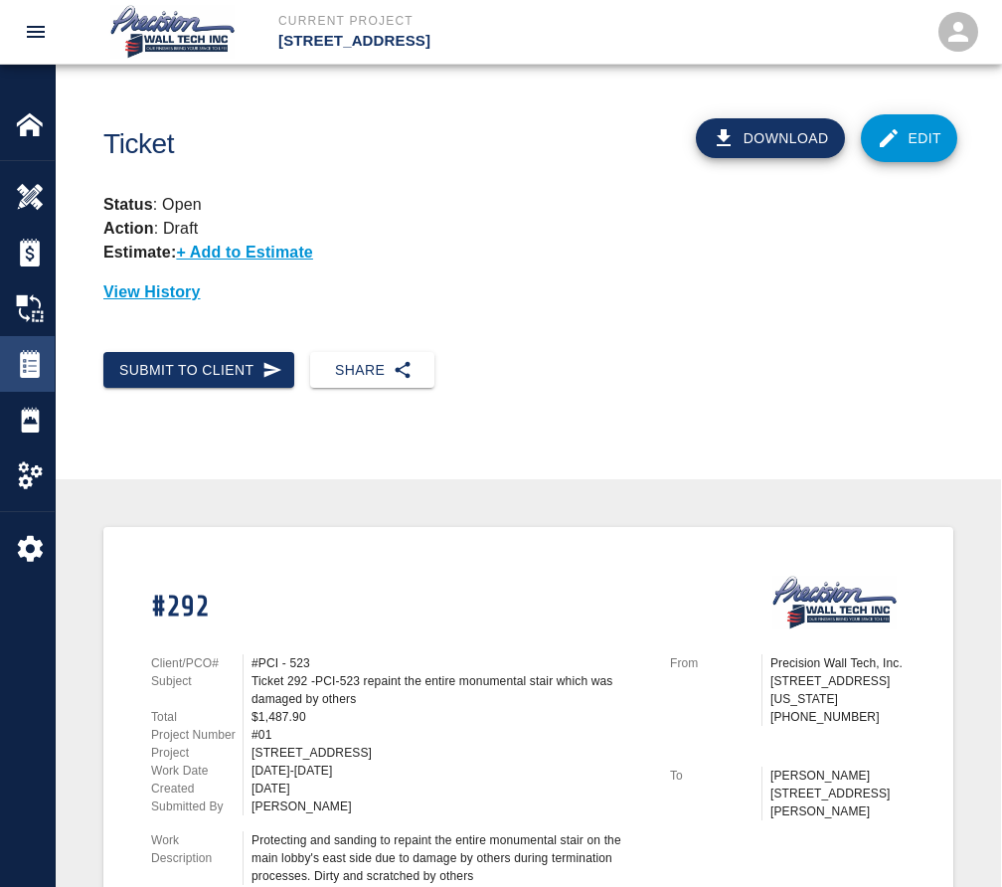
click at [19, 384] on div "Tickets" at bounding box center [27, 364] width 55 height 56
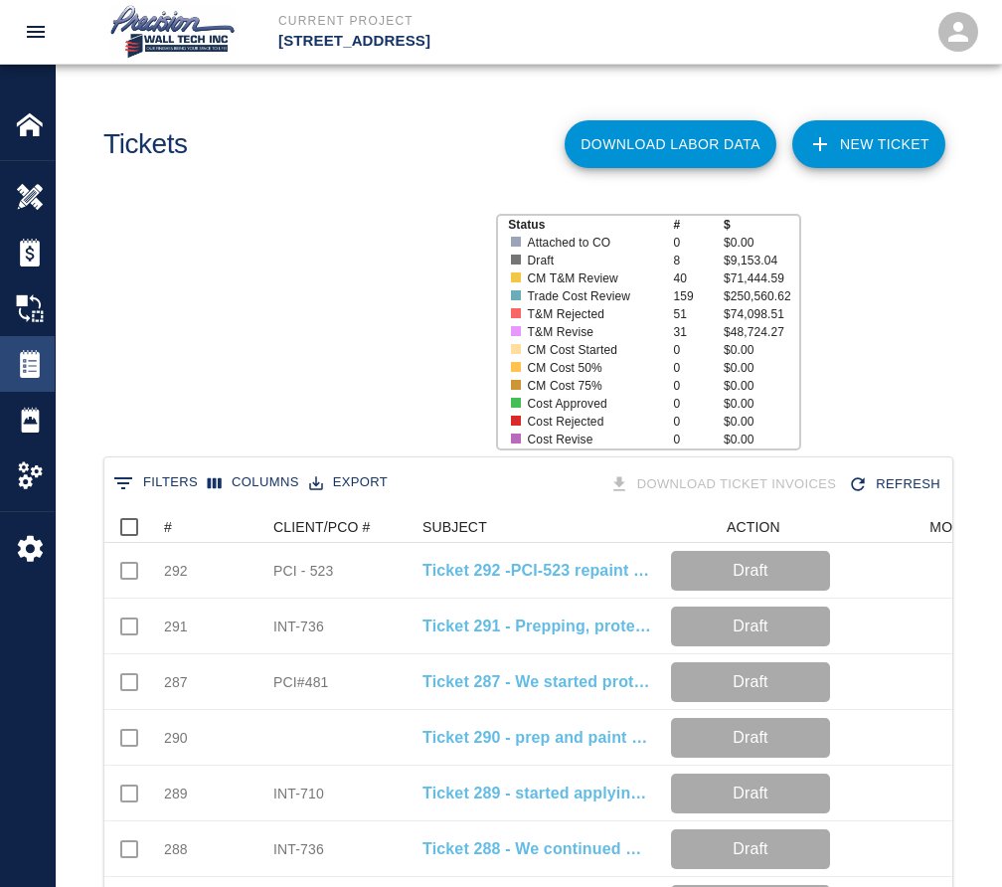
scroll to position [1145, 833]
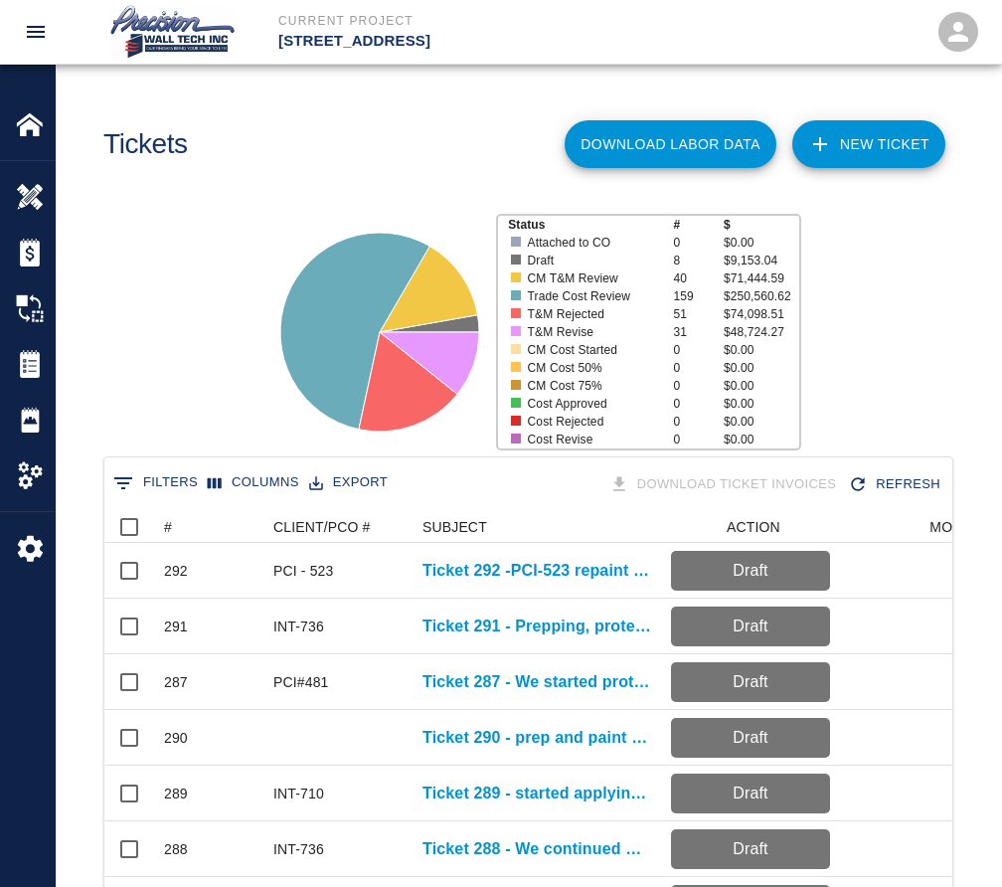
click at [862, 143] on link "NEW TICKET" at bounding box center [868, 144] width 153 height 48
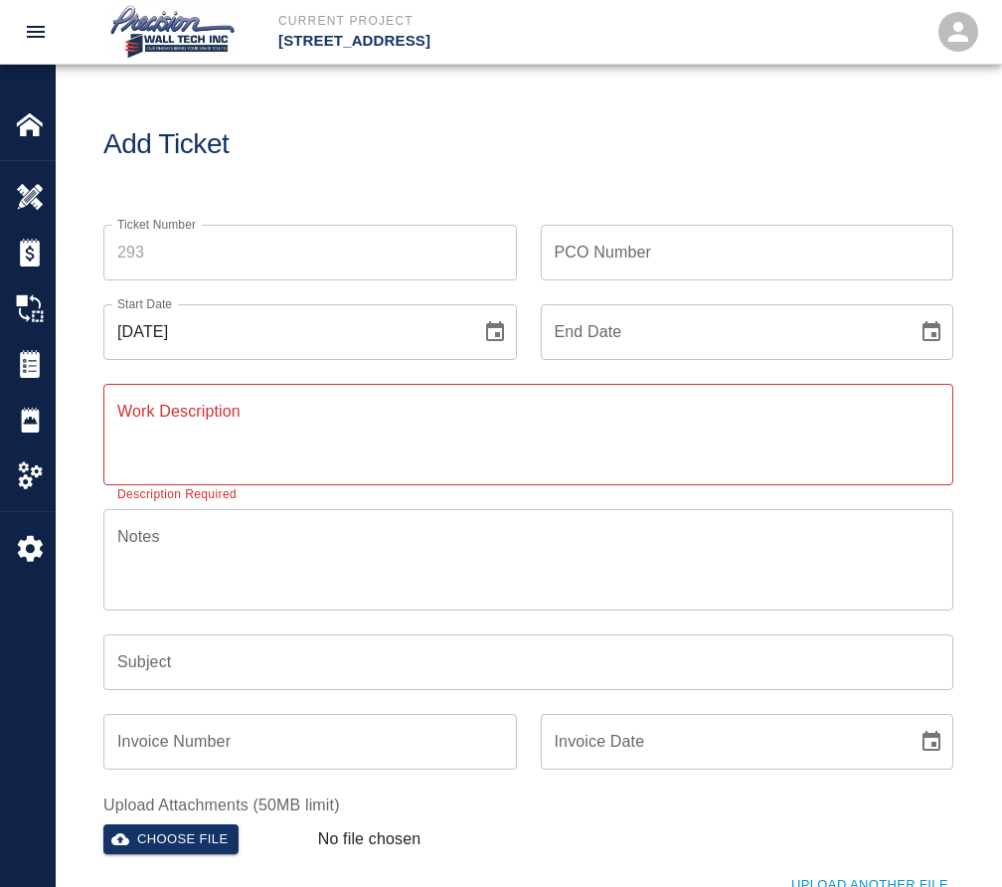
click at [265, 234] on input "Ticket Number" at bounding box center [310, 253] width 414 height 56
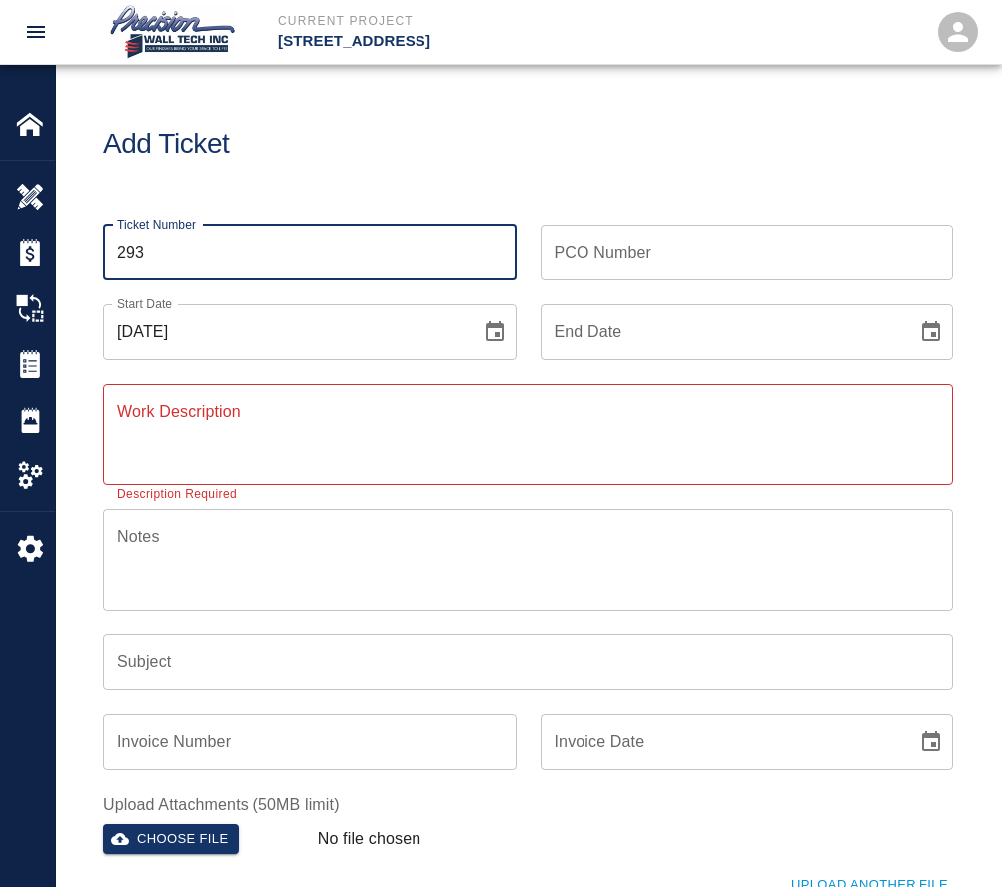
type input "293"
click at [670, 258] on input "PCO Number" at bounding box center [748, 253] width 414 height 56
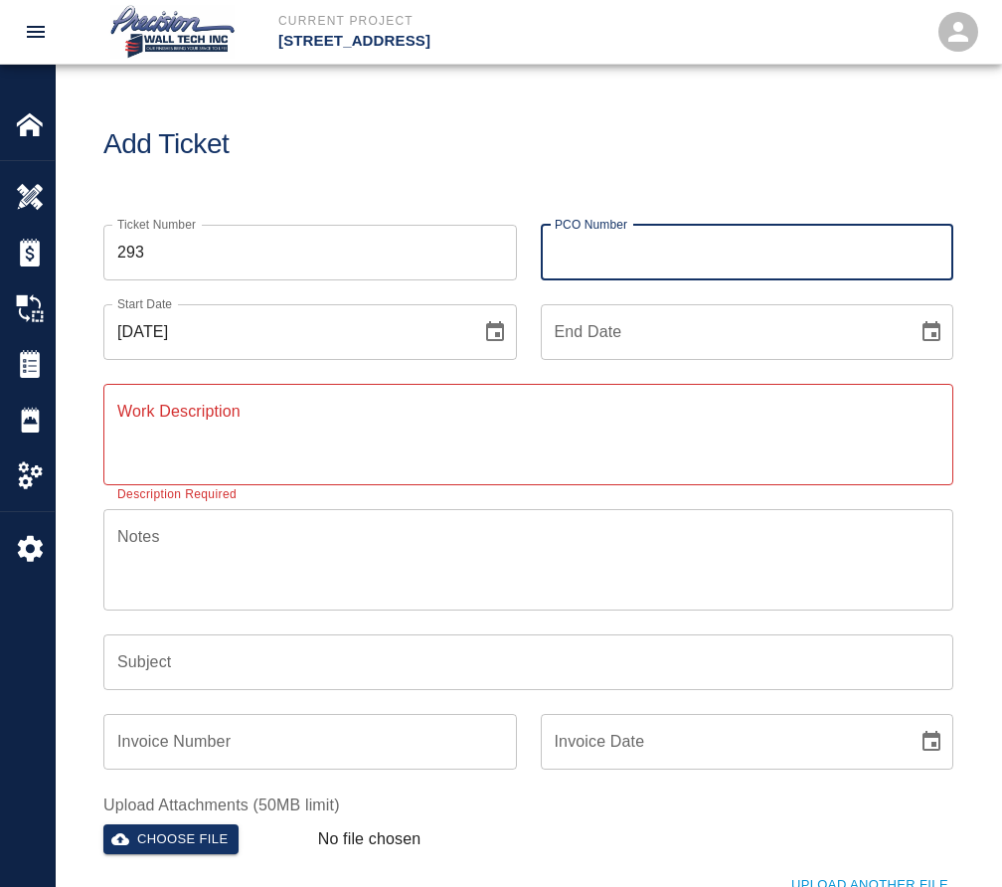
click at [944, 327] on button "Choose date" at bounding box center [932, 332] width 40 height 40
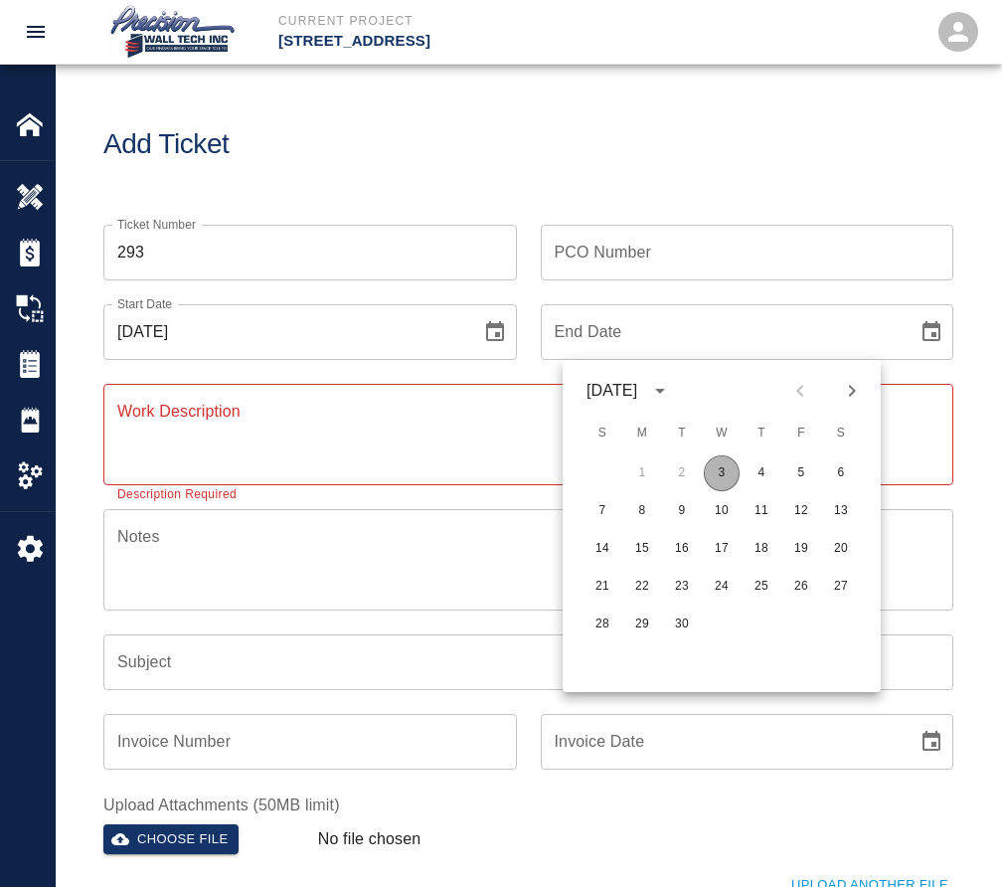
click at [716, 481] on button "3" at bounding box center [722, 473] width 36 height 36
type input "[DATE]"
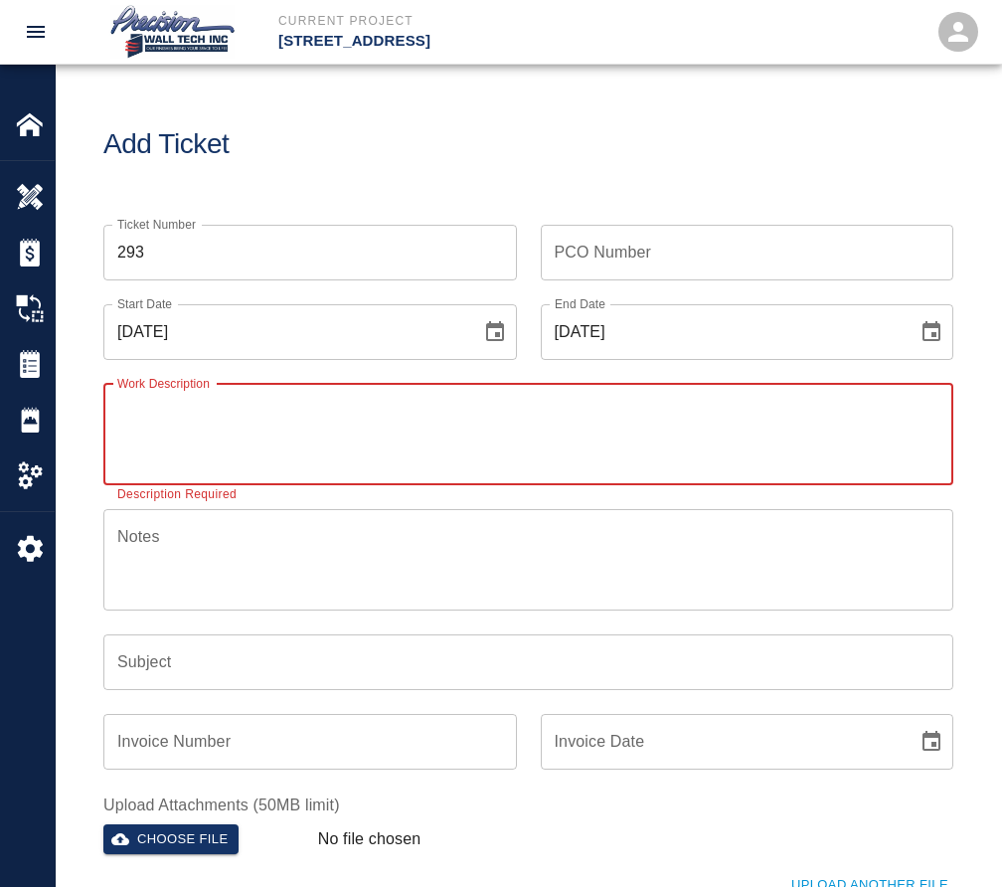
click at [260, 426] on textarea "Work Description" at bounding box center [528, 434] width 822 height 69
click at [179, 454] on textarea "Work Description" at bounding box center [528, 434] width 822 height 69
paste textarea "Removing the protection of the exposed ceiling. And we started doing the shot b…"
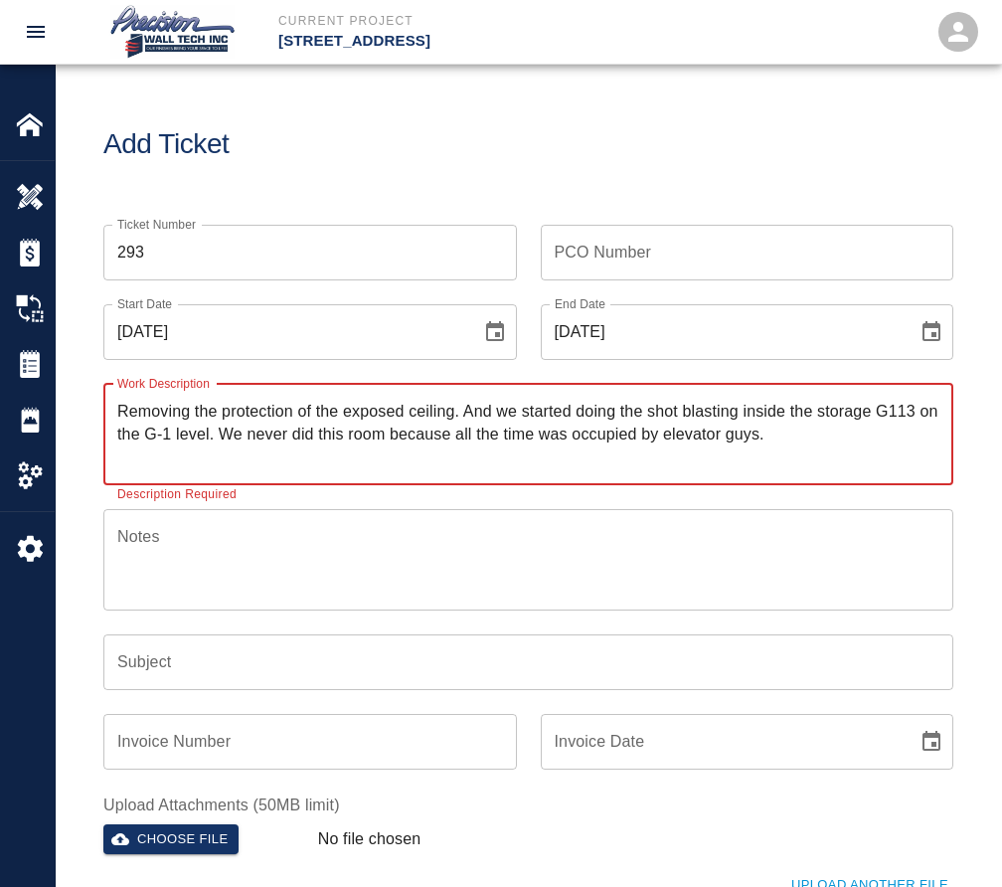
type textarea "Removing the protection of the exposed ceiling. And we started doing the shot b…"
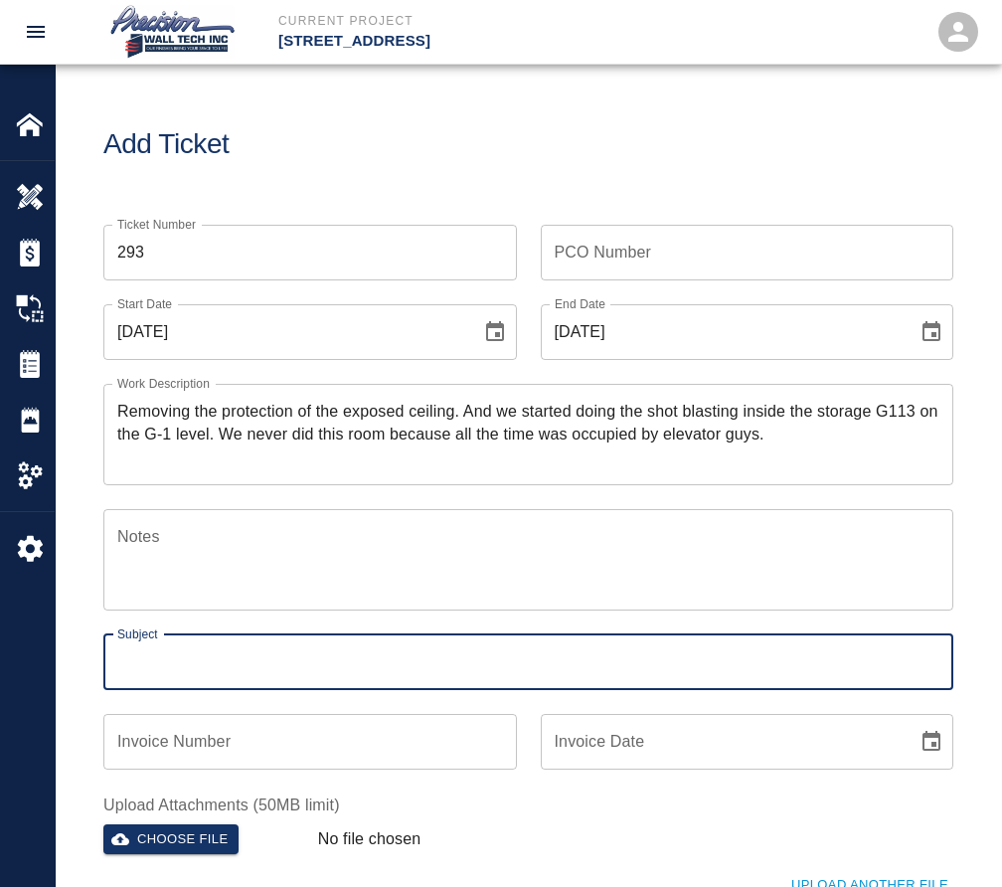
click at [209, 655] on input "Subject" at bounding box center [528, 662] width 850 height 56
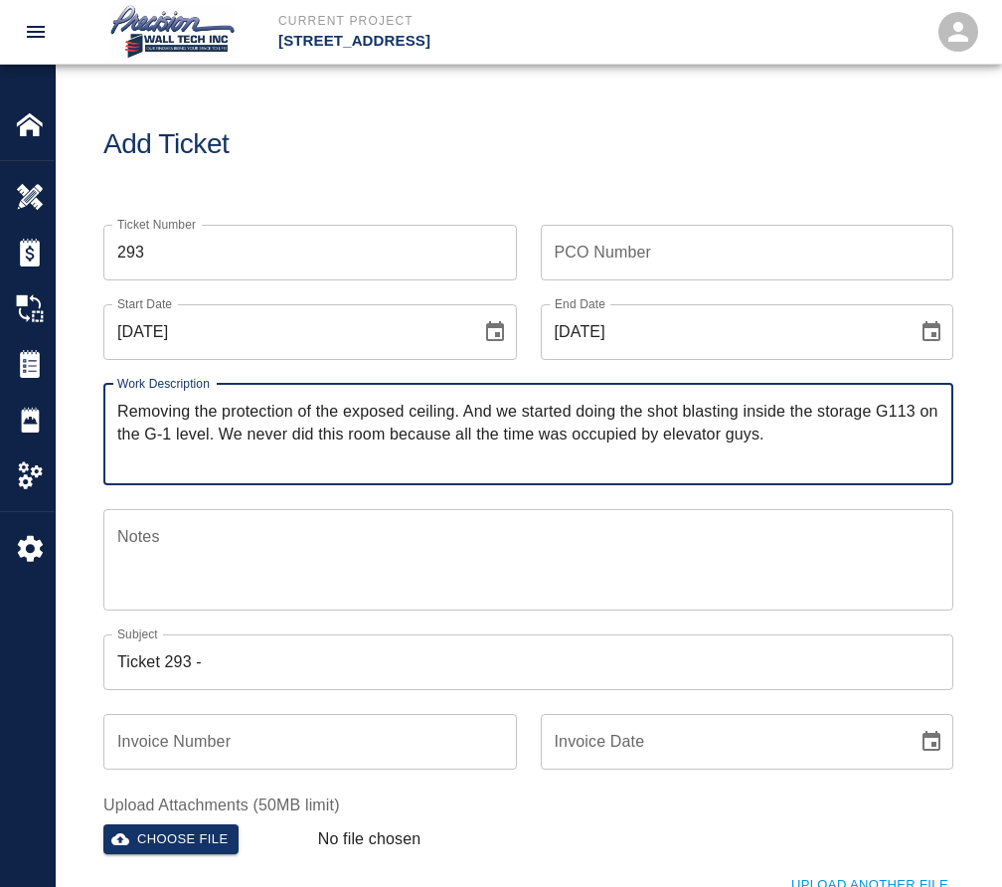
drag, startPoint x: 119, startPoint y: 411, endPoint x: 452, endPoint y: 407, distance: 333.1
click at [452, 407] on textarea "Removing the protection of the exposed ceiling. And we started doing the shot b…" at bounding box center [528, 434] width 822 height 69
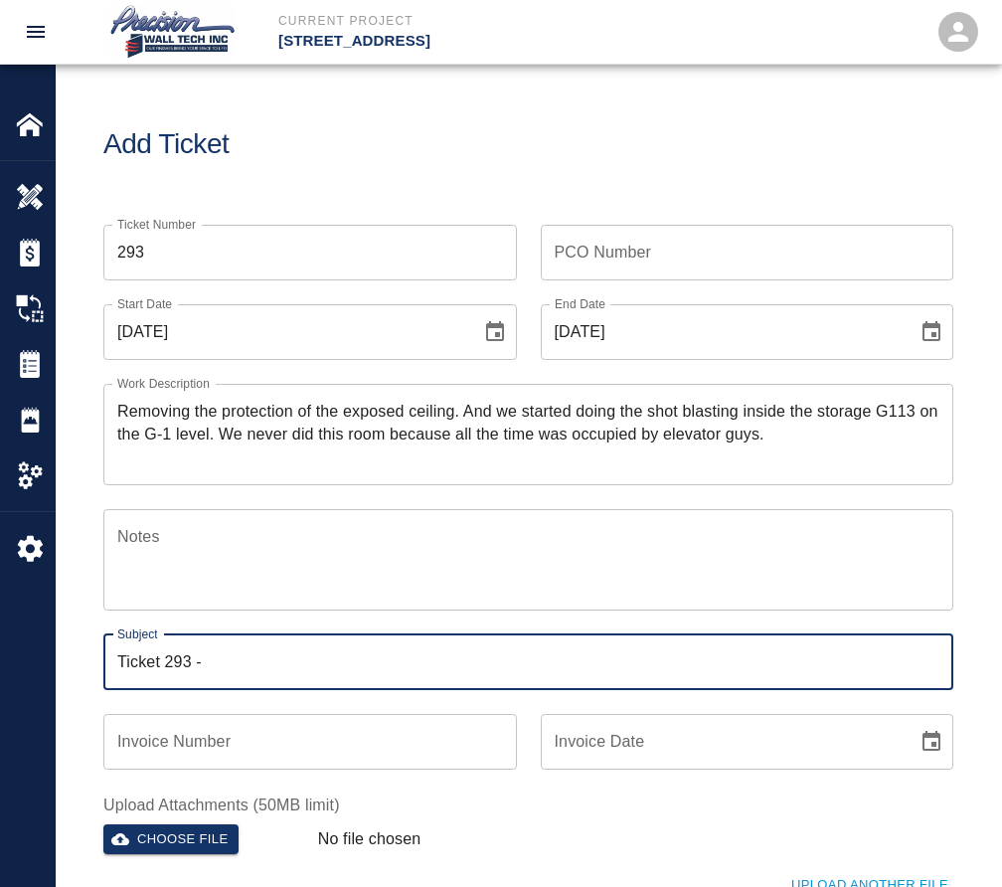
click at [405, 653] on input "Ticket 293 -" at bounding box center [528, 662] width 850 height 56
paste input "Removing the protection of the exposed ceiling"
type input "Ticket 293 - Removing the protection of the exposed ceiling"
click at [162, 835] on button "Choose file" at bounding box center [170, 839] width 135 height 31
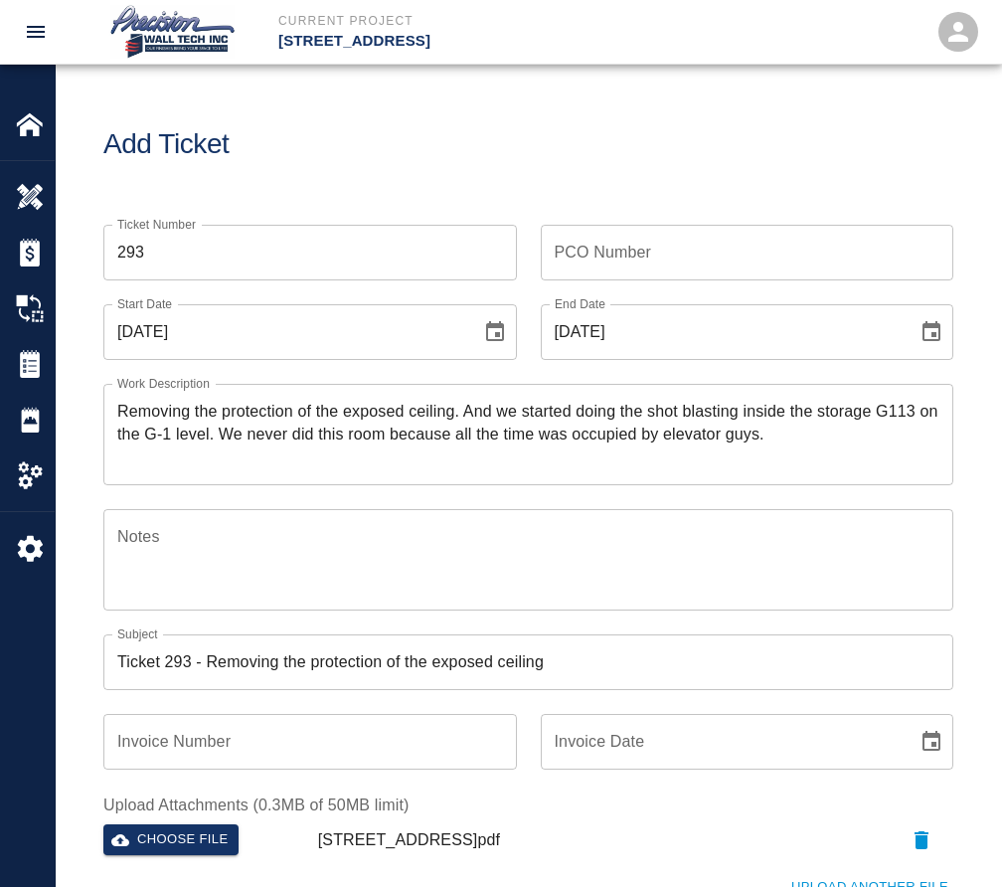
scroll to position [398, 0]
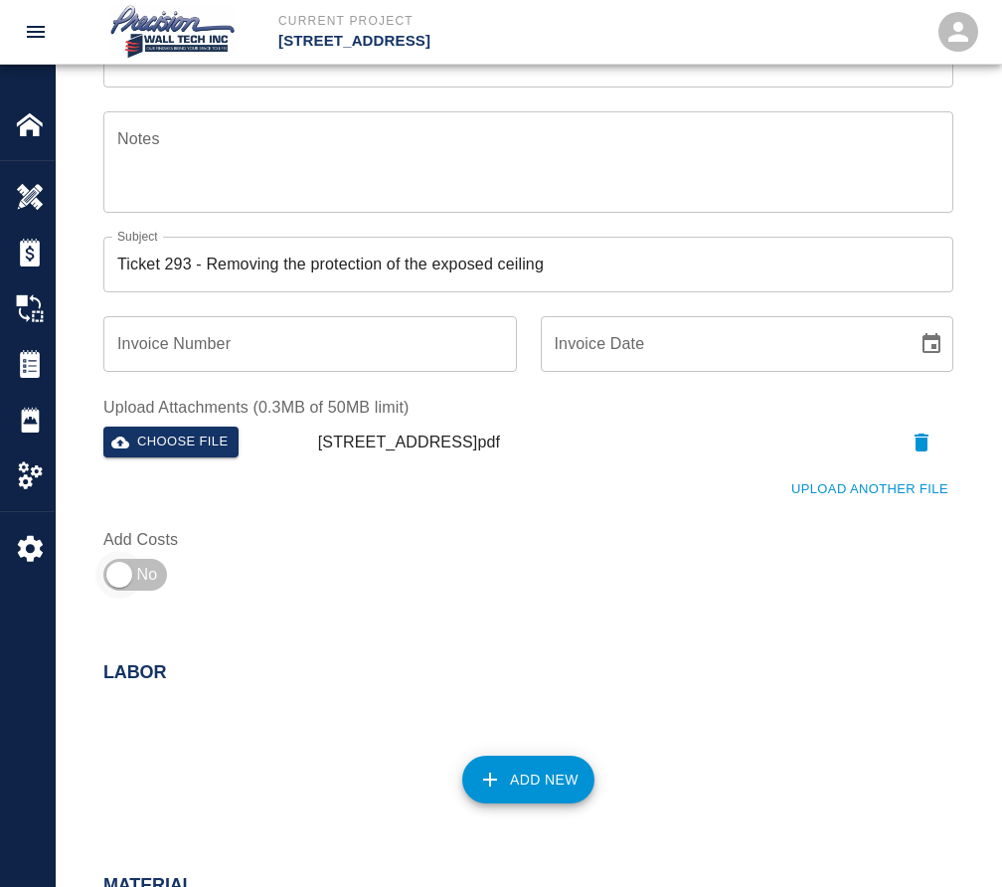
click at [101, 577] on input "checkbox" at bounding box center [119, 575] width 143 height 48
checkbox input "true"
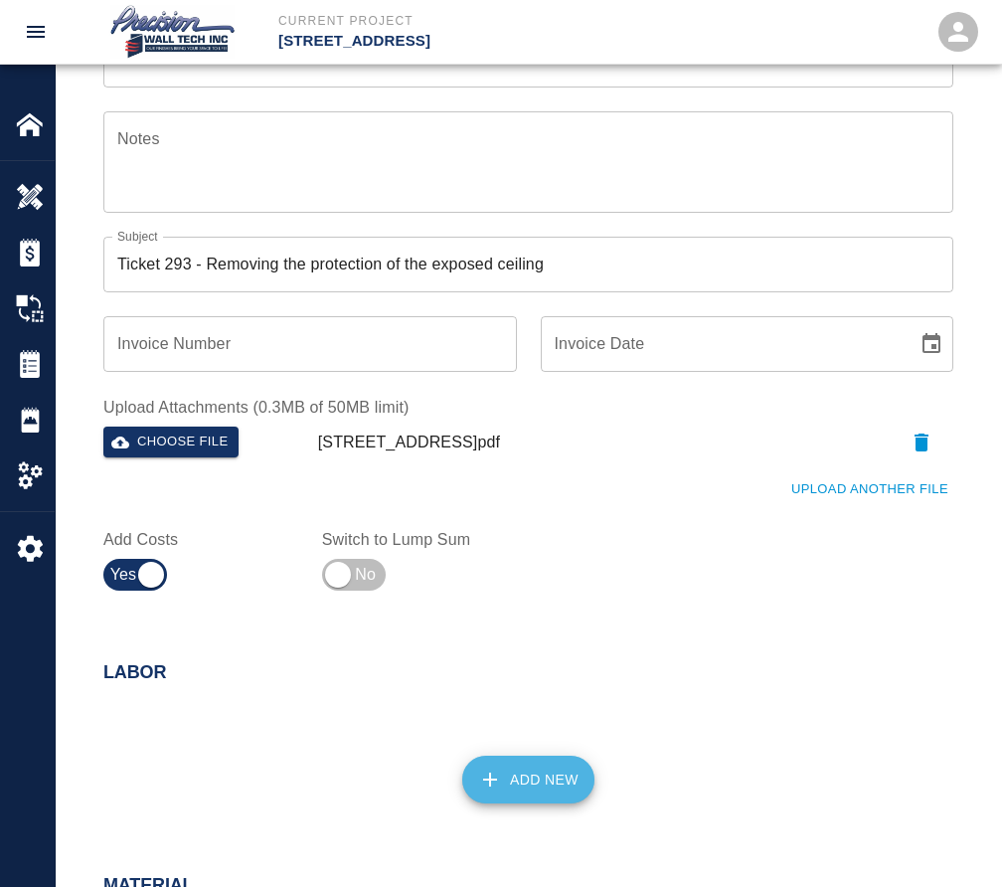
click at [482, 762] on button "Add New" at bounding box center [528, 780] width 132 height 48
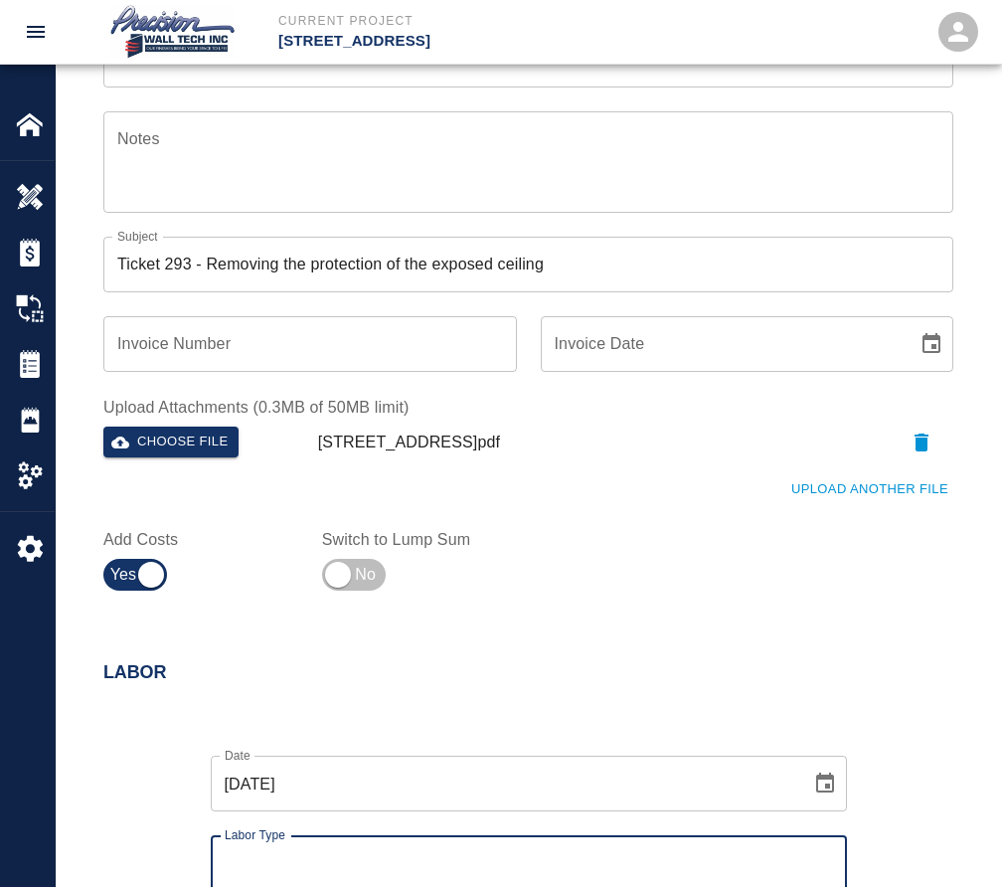
scroll to position [795, 0]
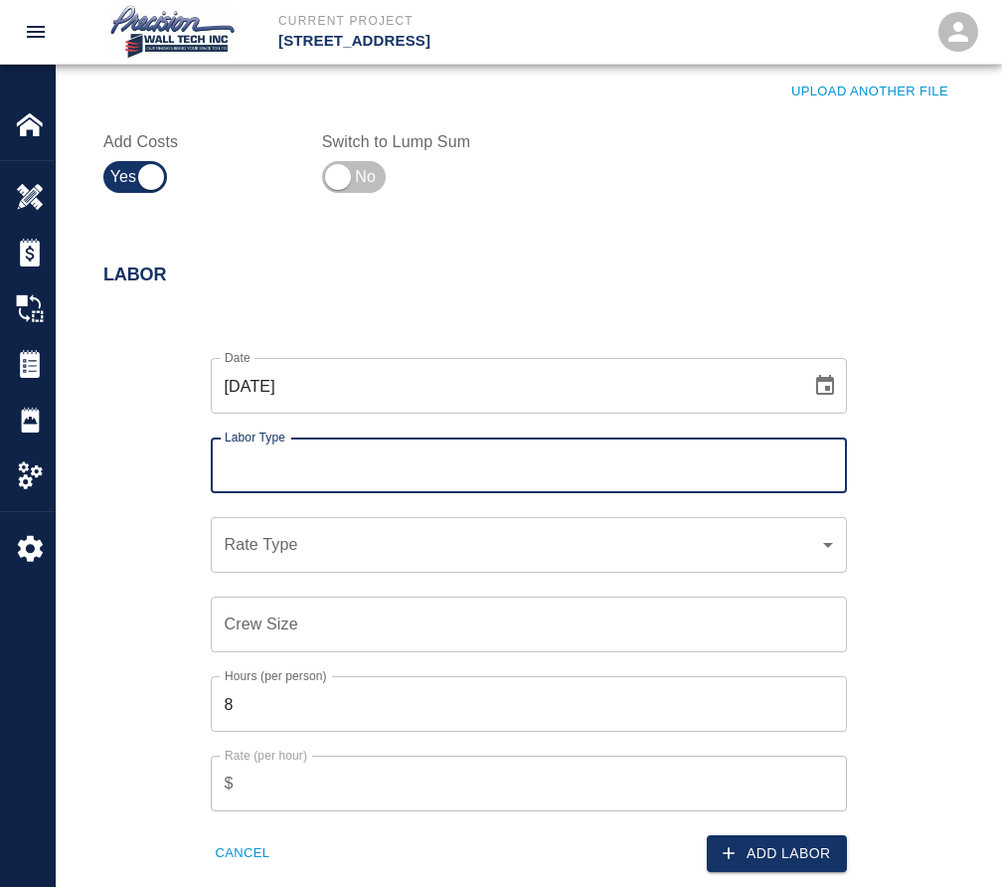
click at [301, 468] on input "Labor Type" at bounding box center [529, 465] width 618 height 38
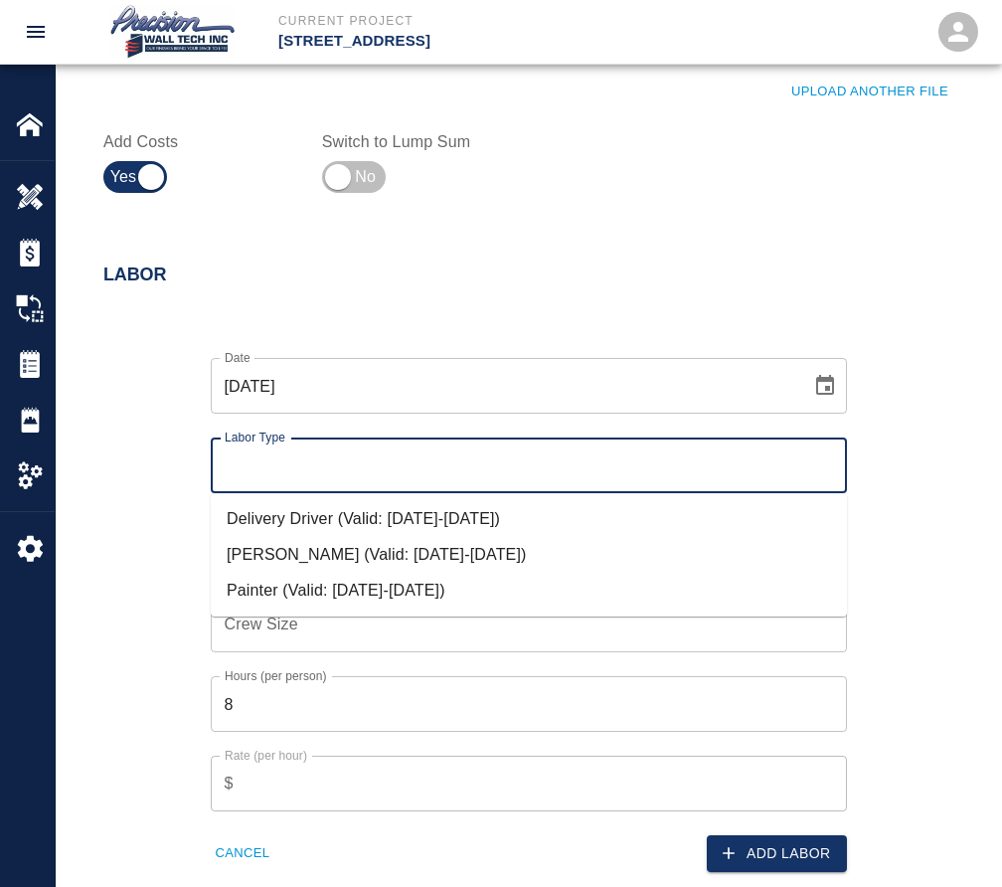
click at [310, 527] on li "Delivery Driver (Valid: [DATE]-[DATE])" at bounding box center [529, 519] width 636 height 36
type input "Delivery Driver"
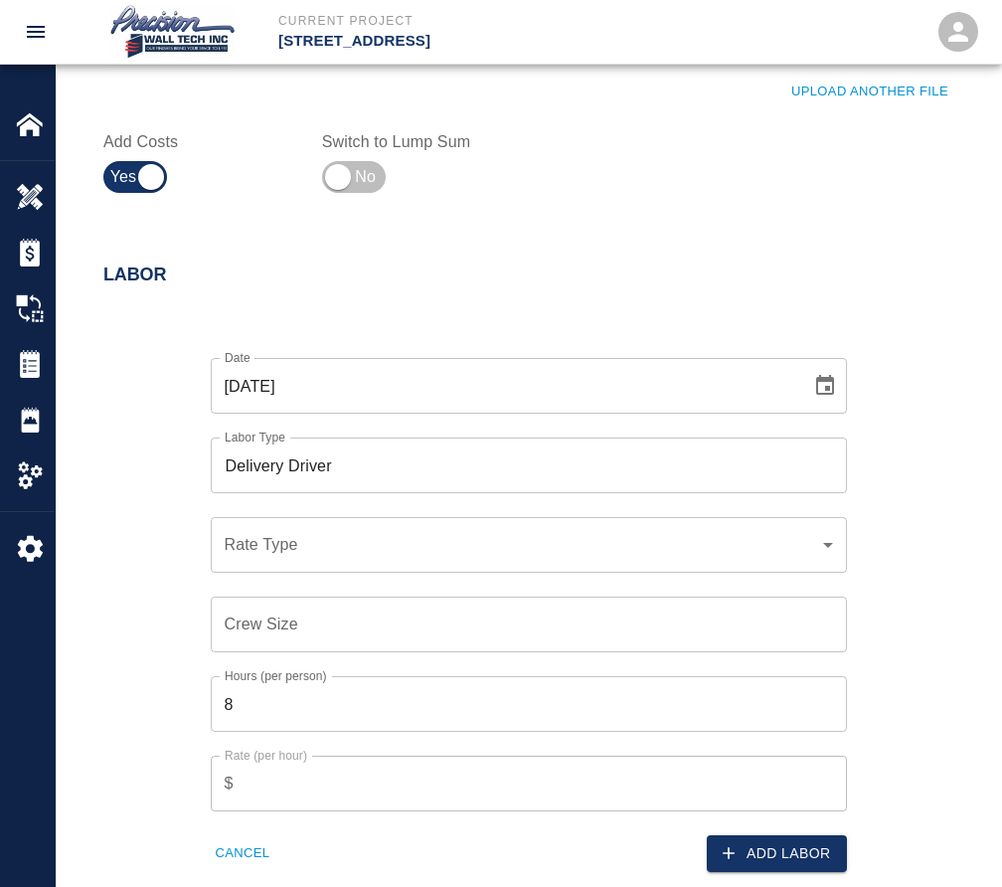
click at [311, 559] on div "​ Rate Type" at bounding box center [529, 545] width 636 height 56
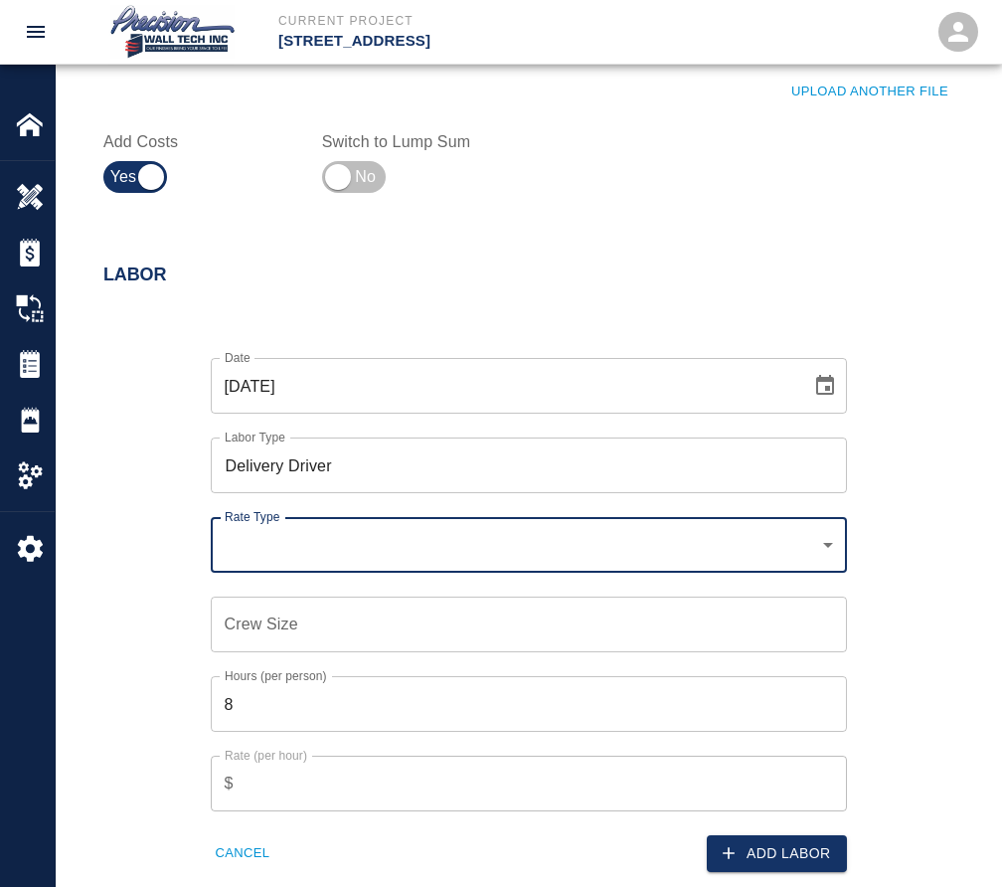
click at [311, 559] on div "​ Rate Type" at bounding box center [529, 545] width 636 height 56
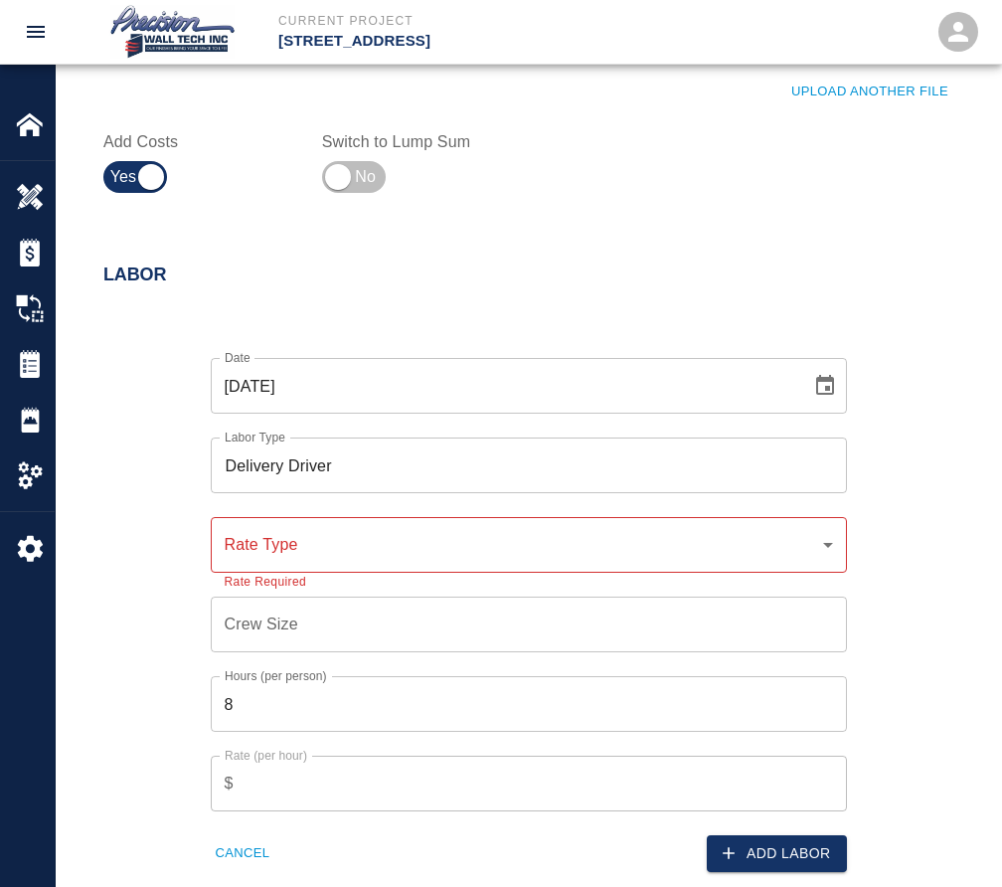
click at [525, 574] on div "Crew Size Crew Size" at bounding box center [517, 613] width 660 height 80
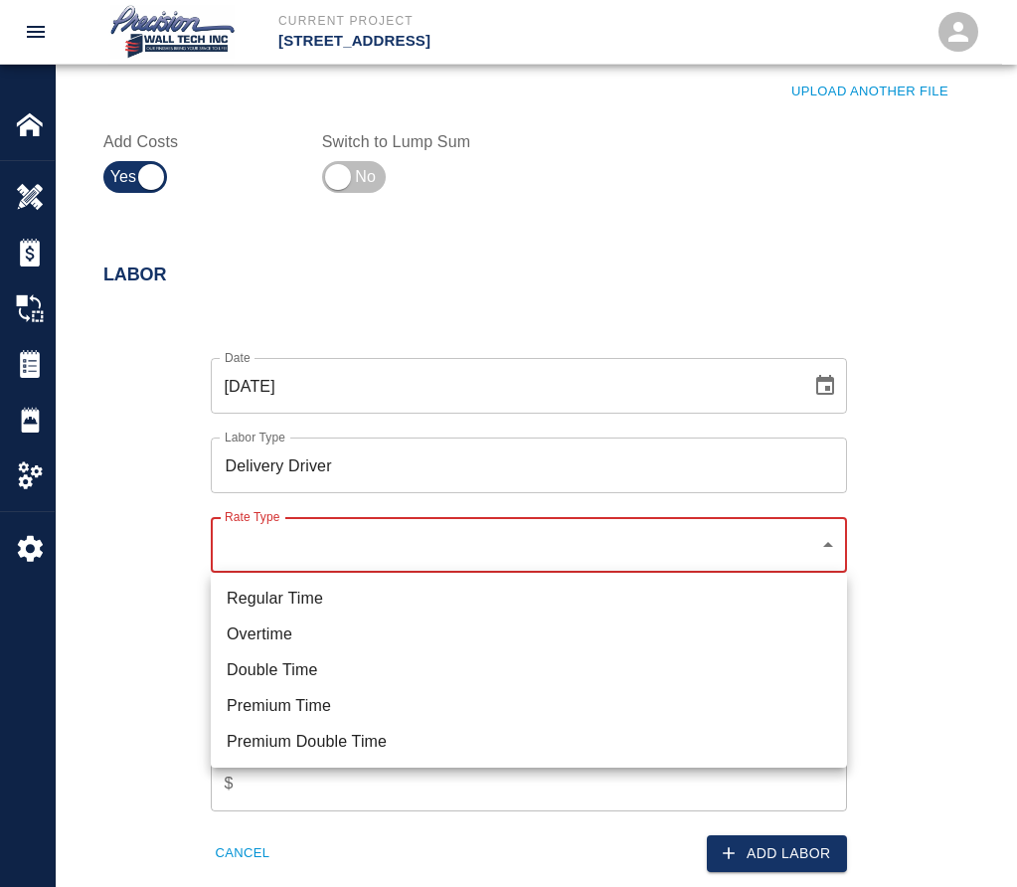
click at [320, 599] on li "Regular Time" at bounding box center [529, 599] width 636 height 36
type input "rate_rt"
type input "125.00"
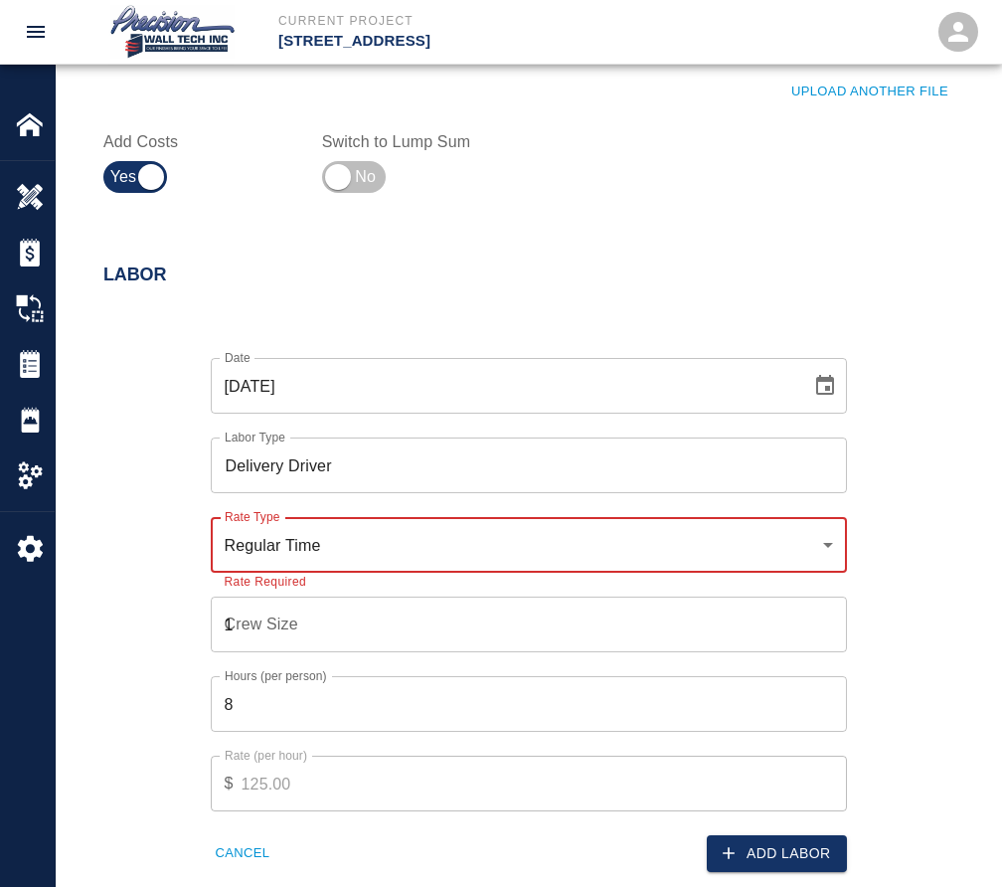
type input "1"
click at [824, 614] on input "1" at bounding box center [529, 625] width 636 height 56
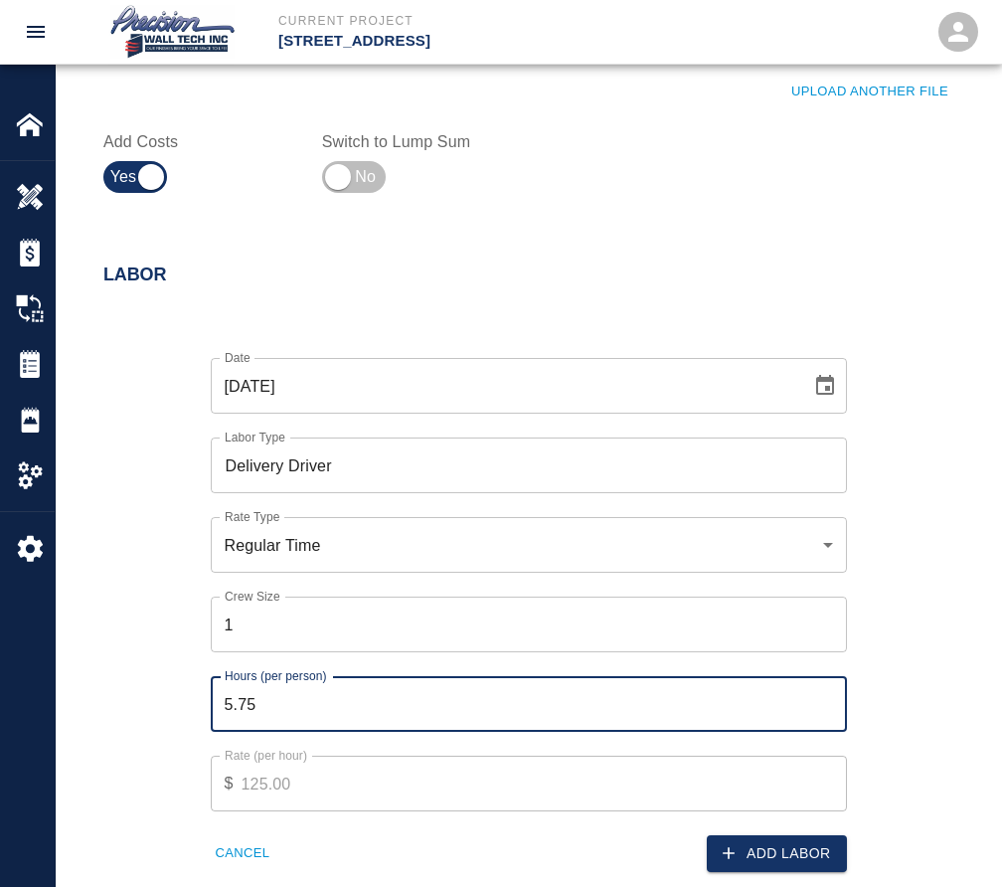
click at [822, 707] on input "5.75" at bounding box center [529, 704] width 636 height 56
type input "6"
click at [823, 697] on input "6" at bounding box center [529, 704] width 636 height 56
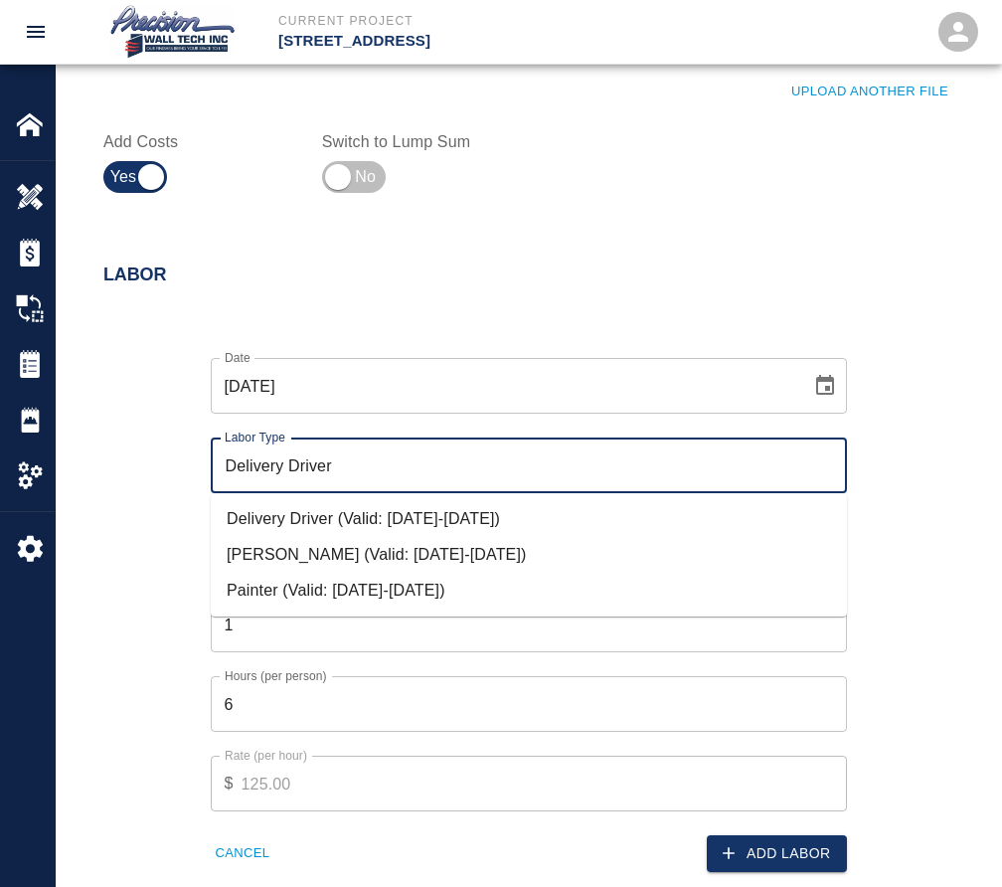
click at [328, 476] on input "Delivery Driver" at bounding box center [529, 465] width 618 height 38
click at [304, 587] on li "Painter (Valid: [DATE]-[DATE])" at bounding box center [529, 591] width 636 height 36
type input "Painter"
type input "75.00"
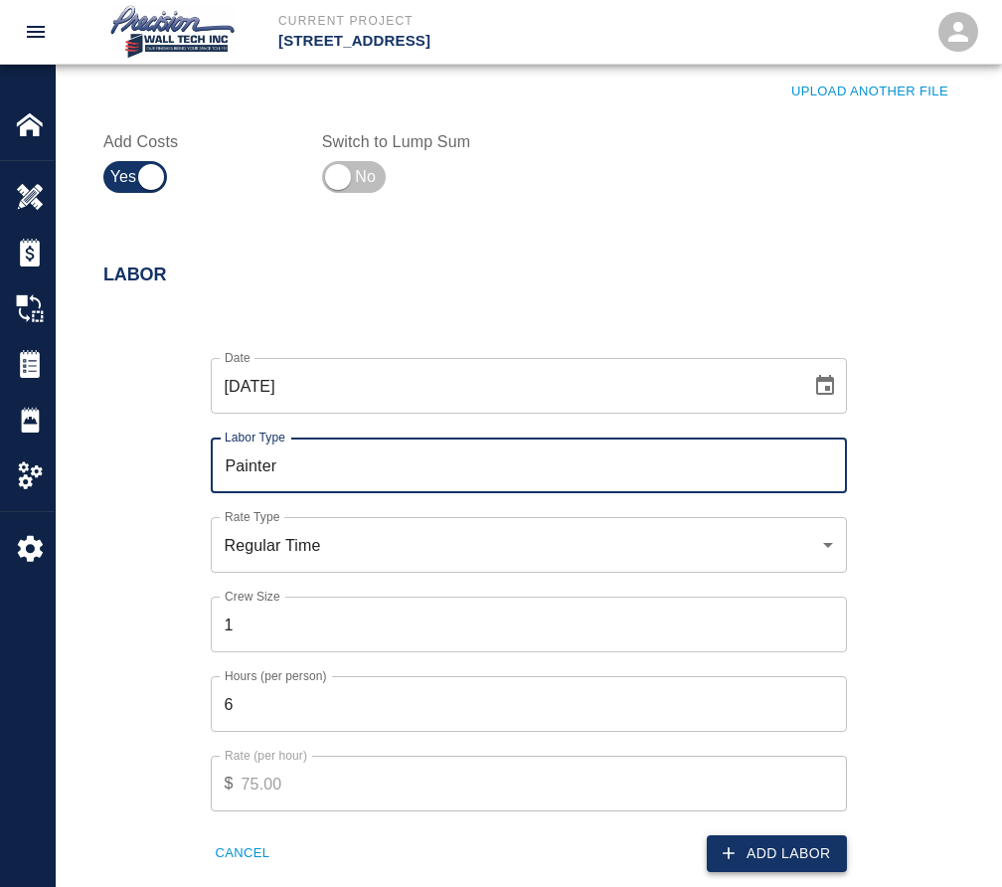
click at [802, 852] on button "Add Labor" at bounding box center [777, 853] width 140 height 37
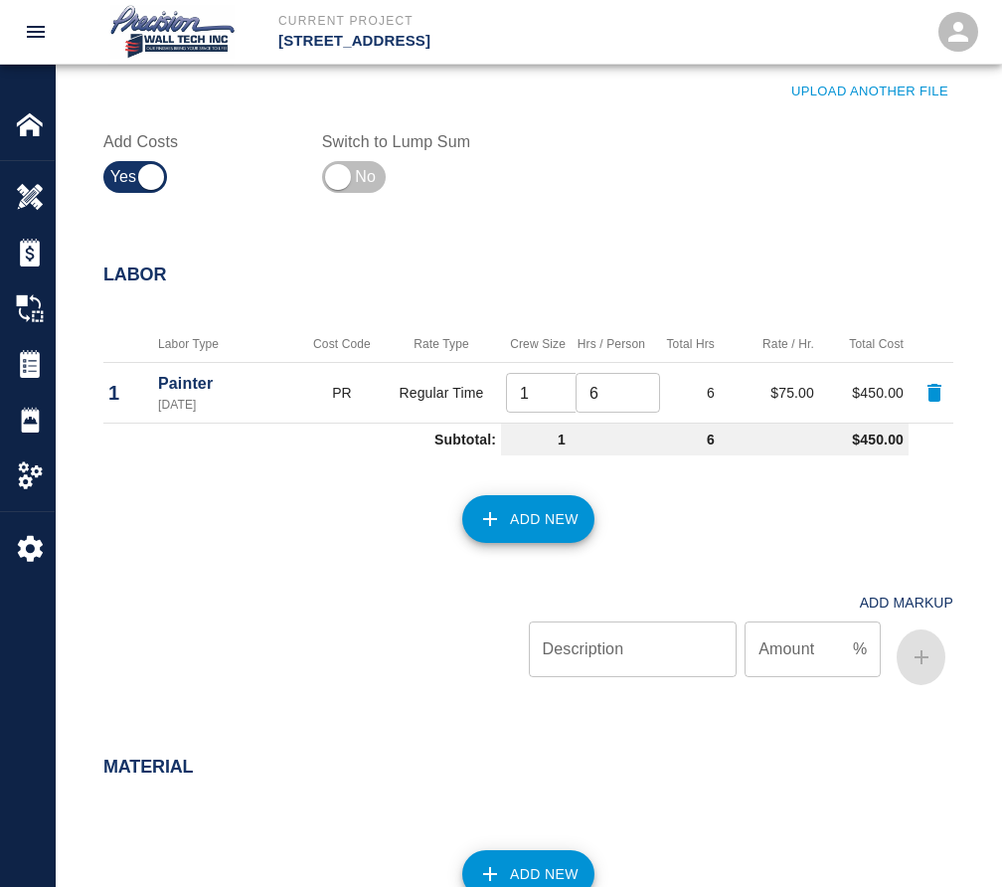
click at [497, 514] on button "Add New" at bounding box center [528, 519] width 132 height 48
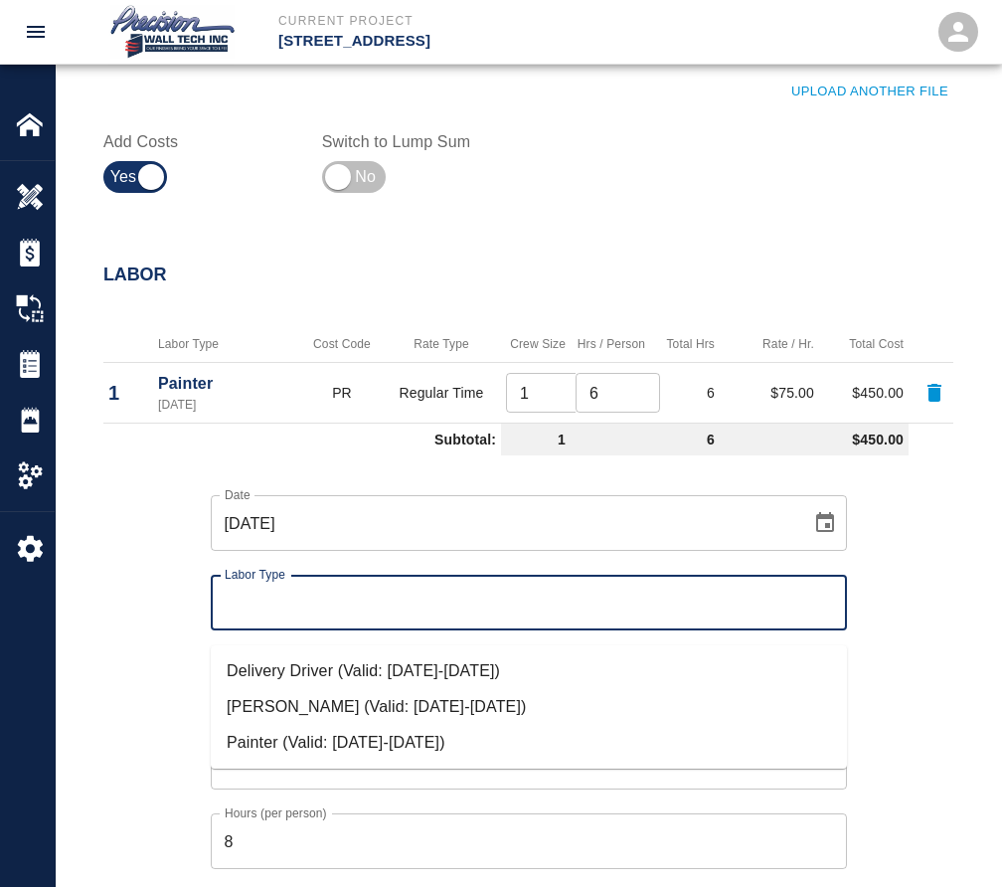
click at [388, 611] on input "Labor Type" at bounding box center [529, 603] width 618 height 38
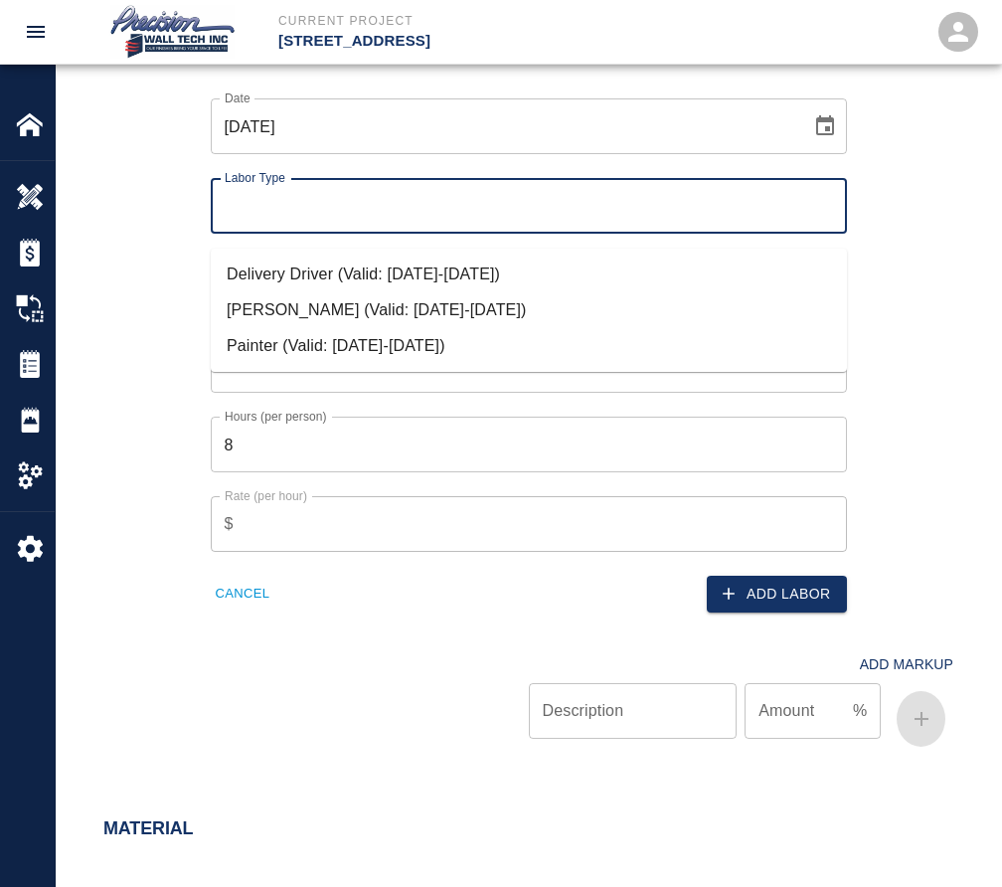
scroll to position [1193, 0]
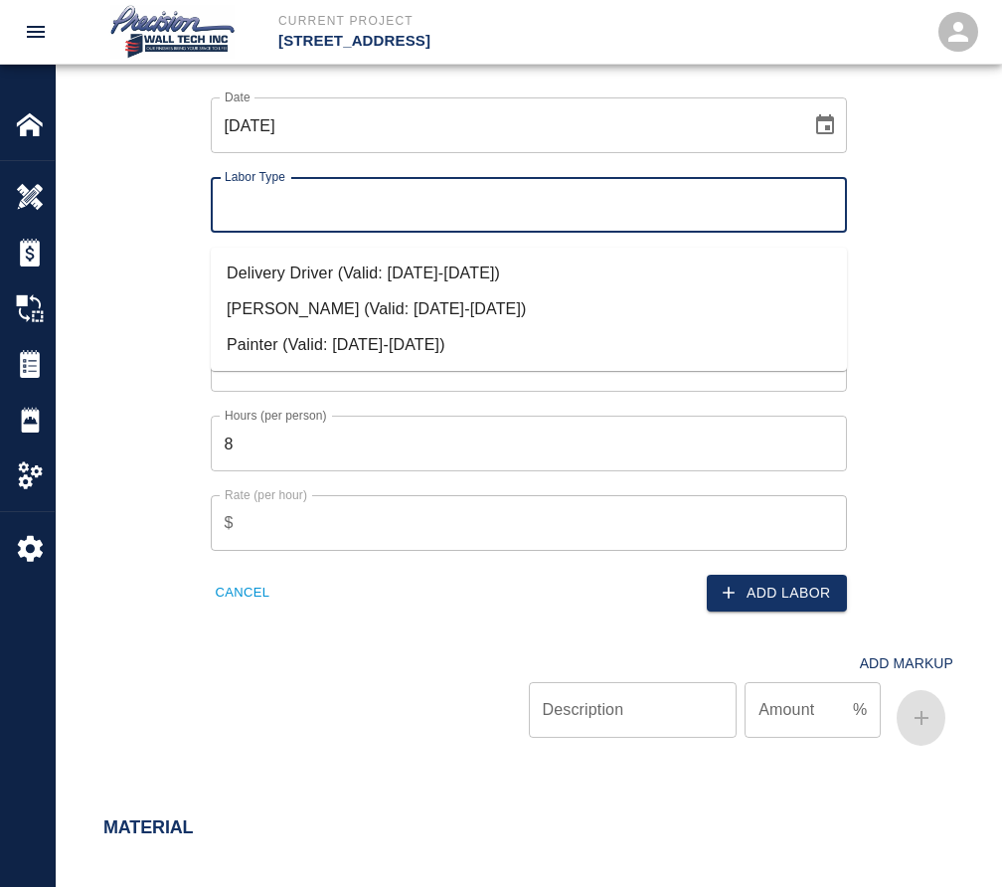
click at [257, 602] on button "Cancel" at bounding box center [243, 593] width 65 height 31
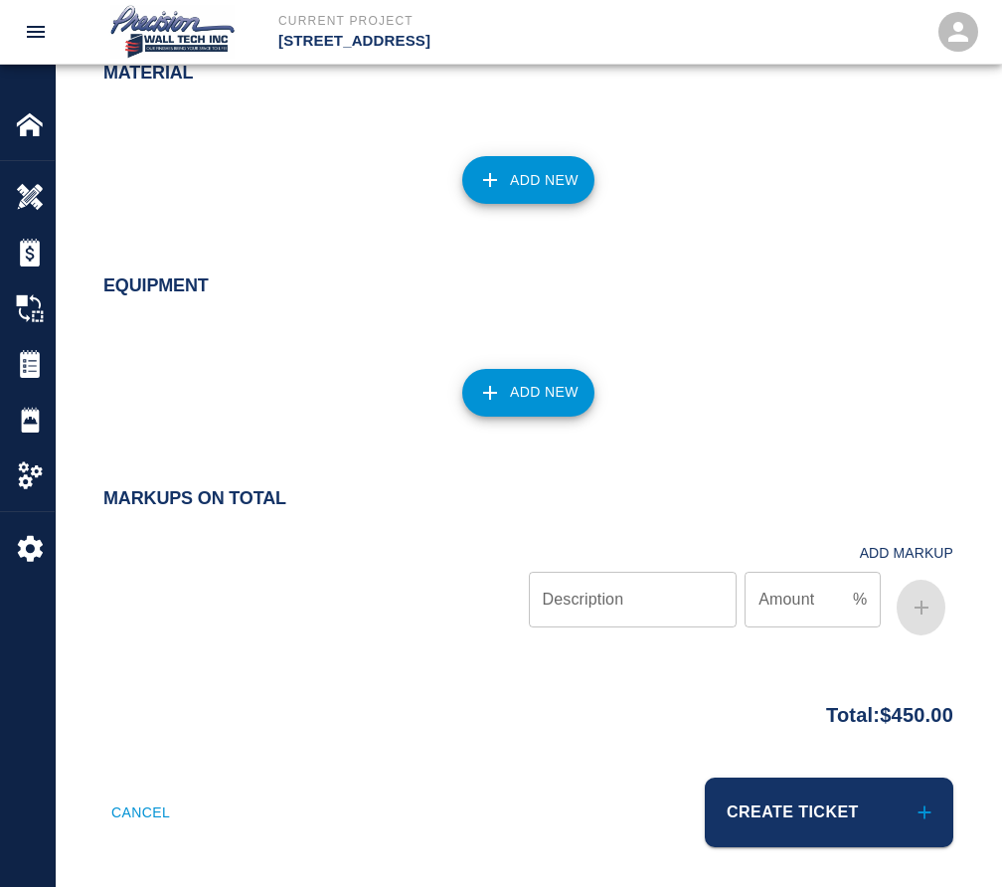
scroll to position [1512, 0]
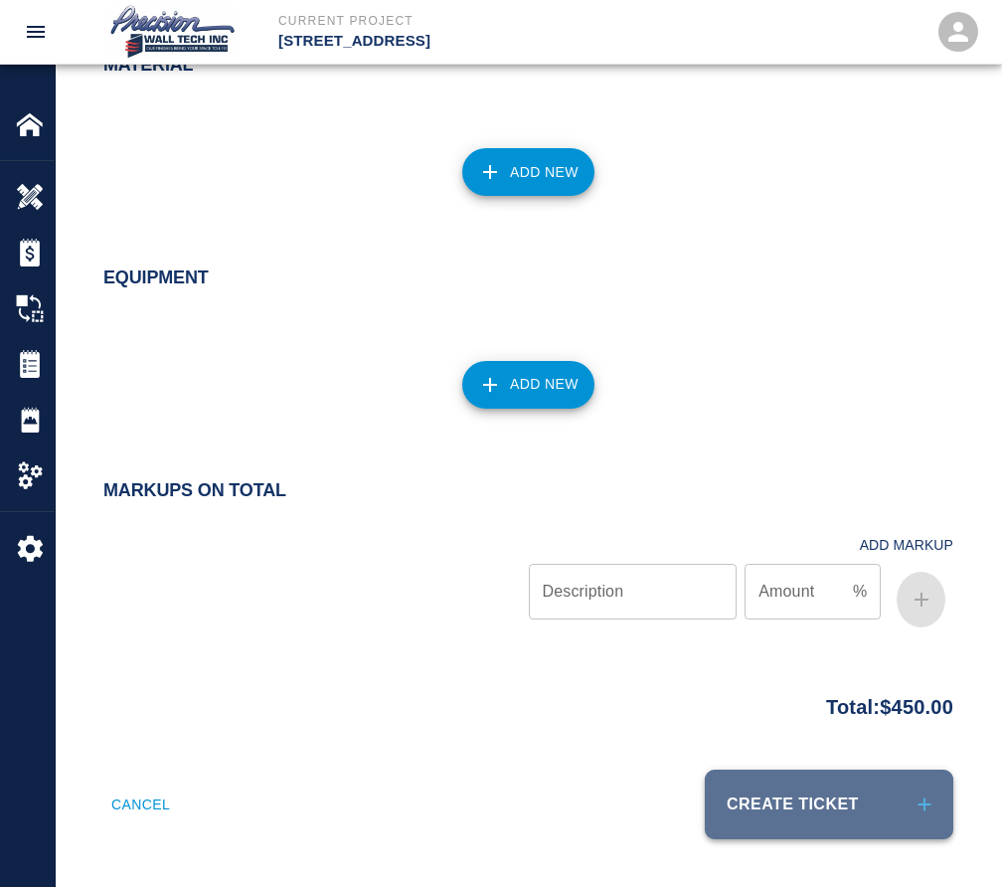
click at [753, 823] on button "Create Ticket" at bounding box center [829, 805] width 249 height 70
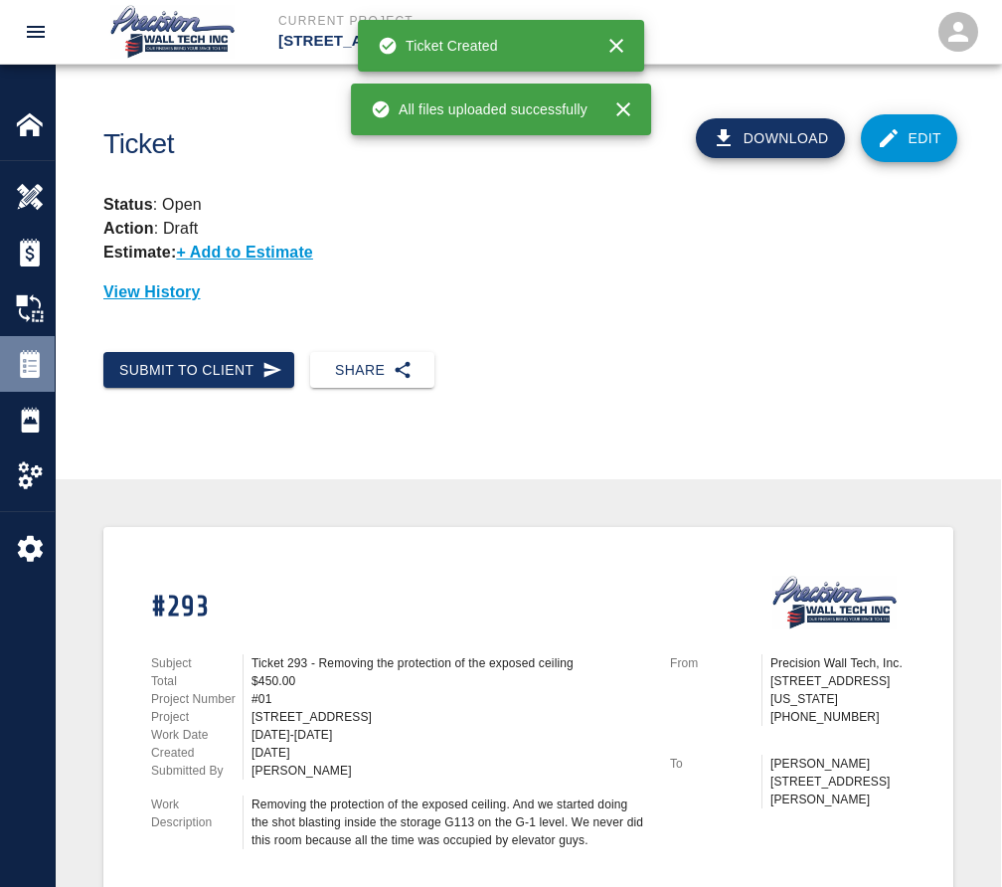
click at [9, 375] on div "Tickets" at bounding box center [27, 364] width 55 height 56
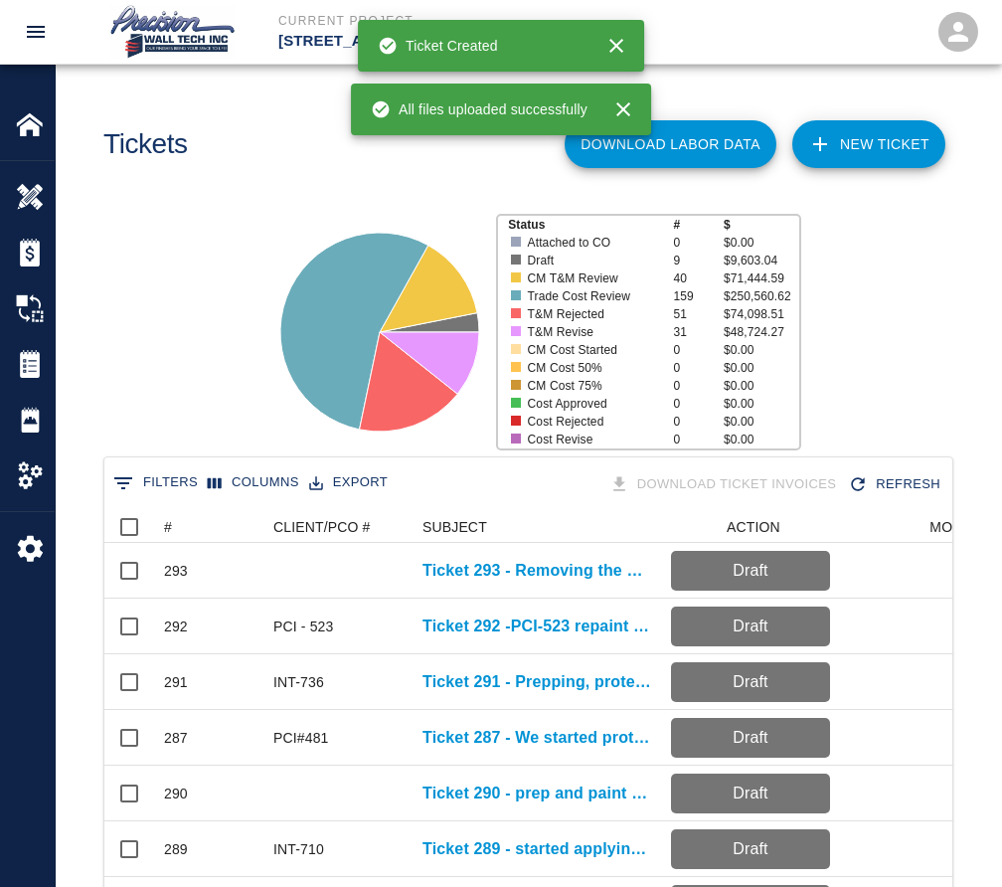
scroll to position [1145, 833]
